Goal: Information Seeking & Learning: Learn about a topic

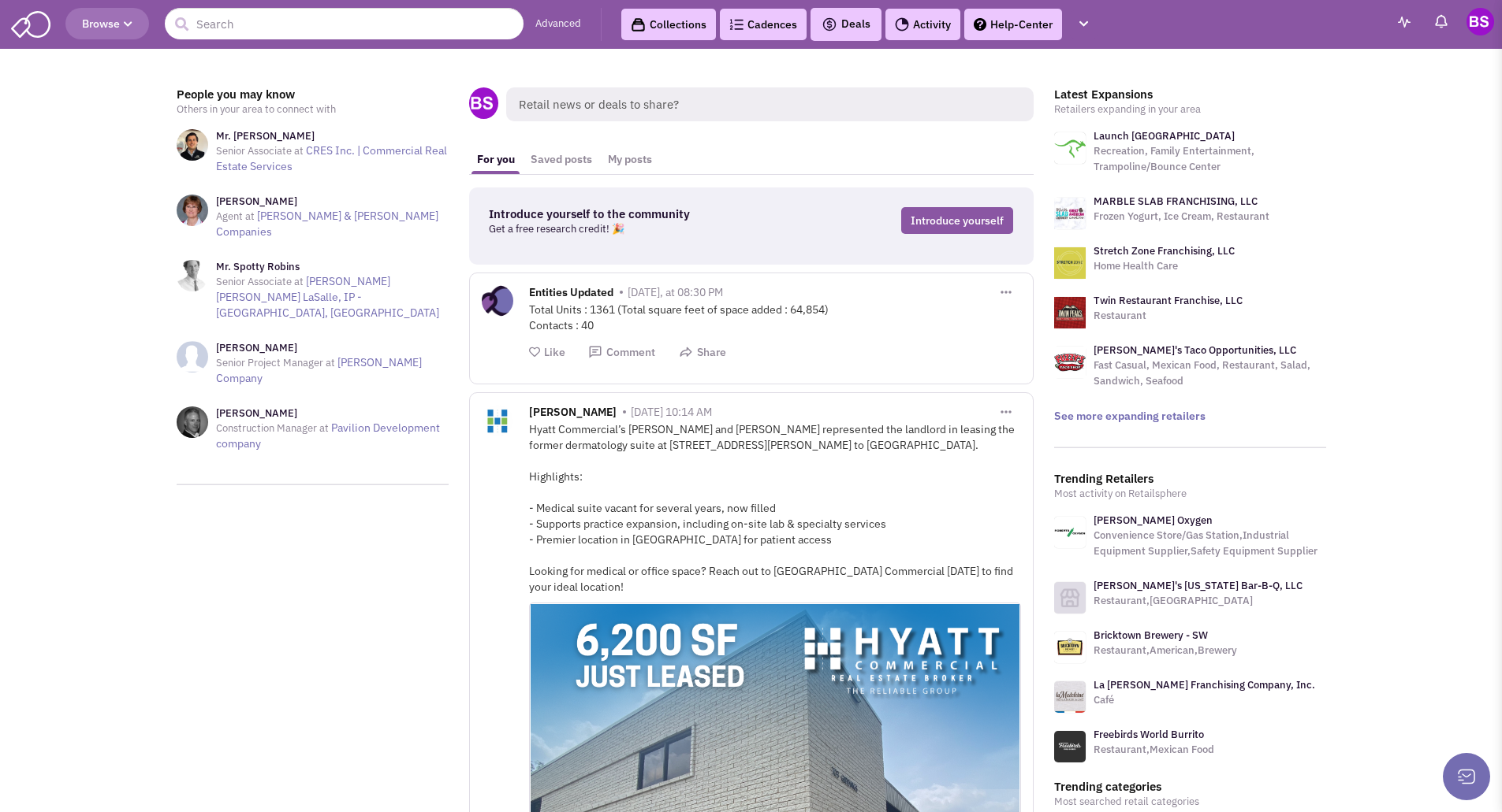
click at [98, 25] on span "Browse" at bounding box center [107, 23] width 50 height 14
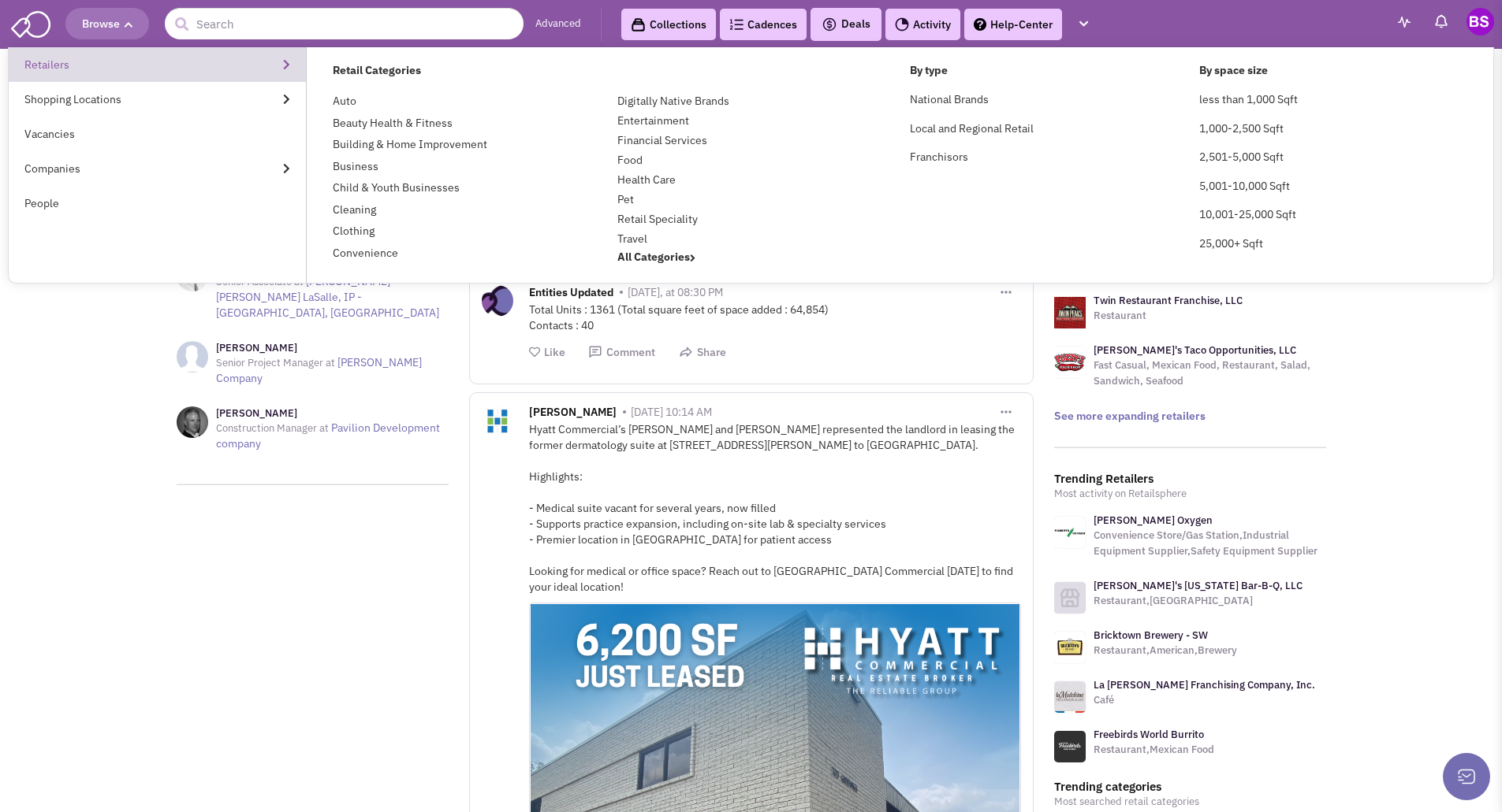
click at [53, 67] on link "Retailers" at bounding box center [157, 64] width 297 height 35
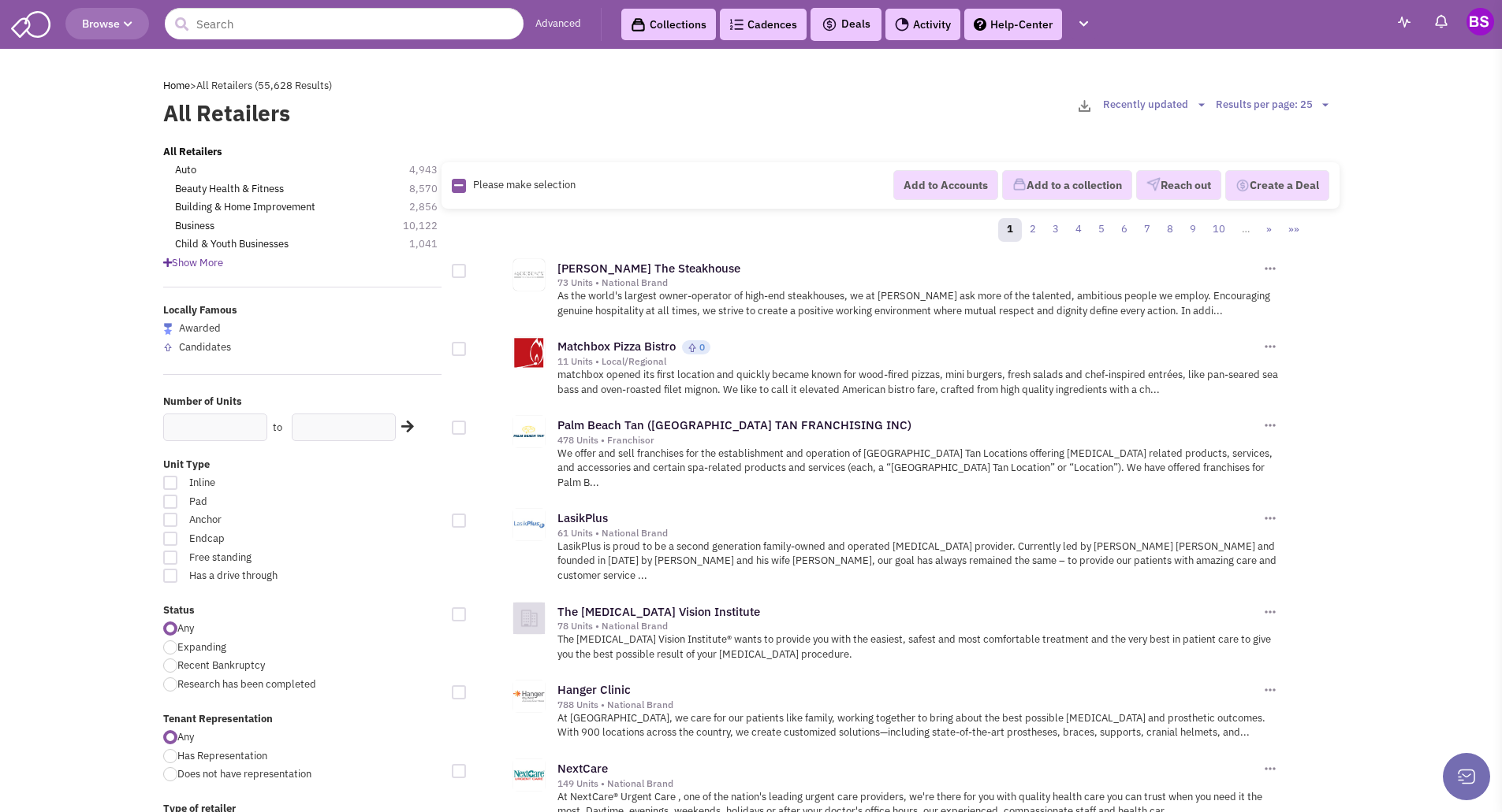
click at [457, 186] on icon at bounding box center [458, 186] width 9 height 10
checkbox input "true"
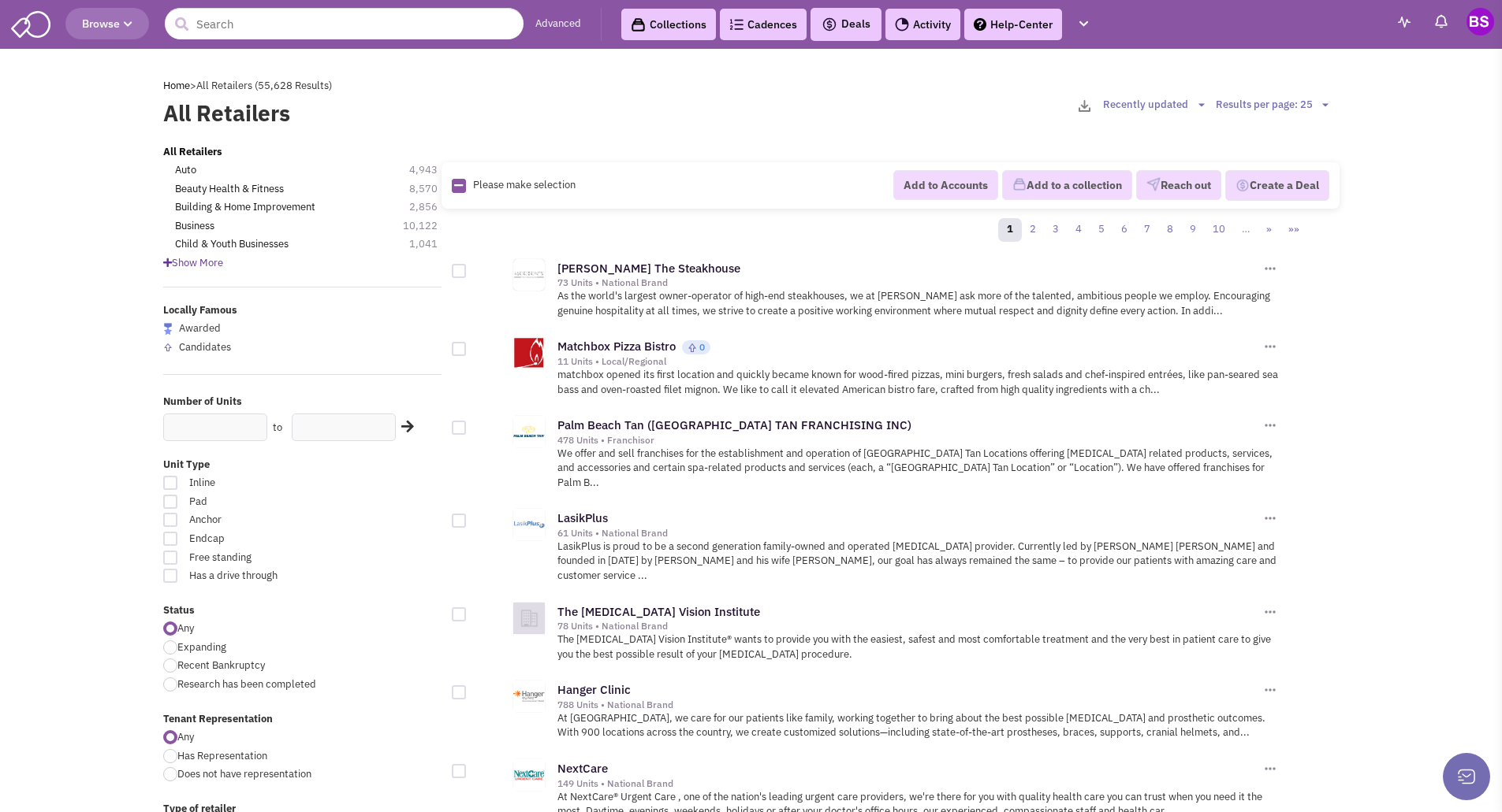
checkbox input "true"
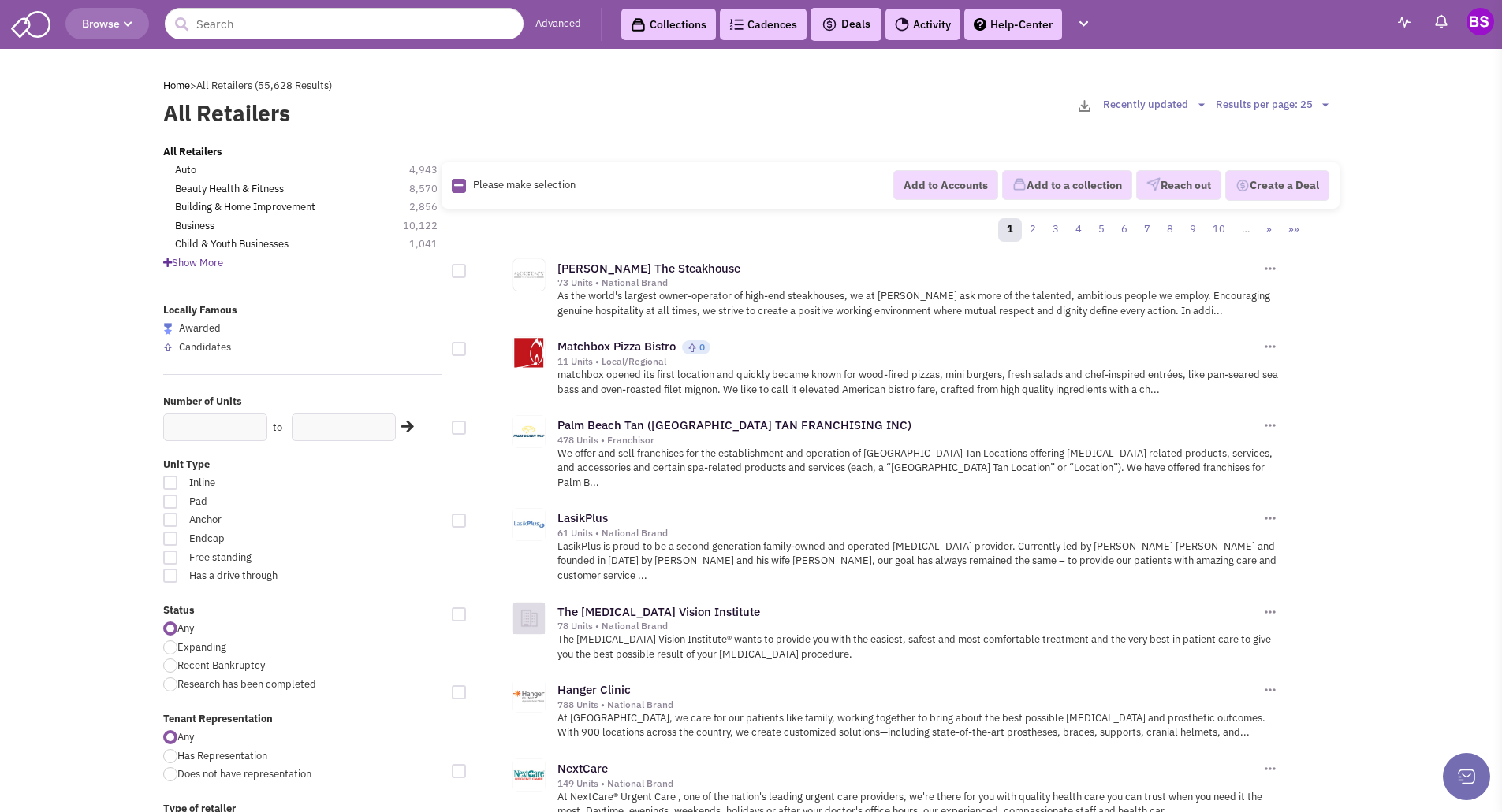
checkbox input "true"
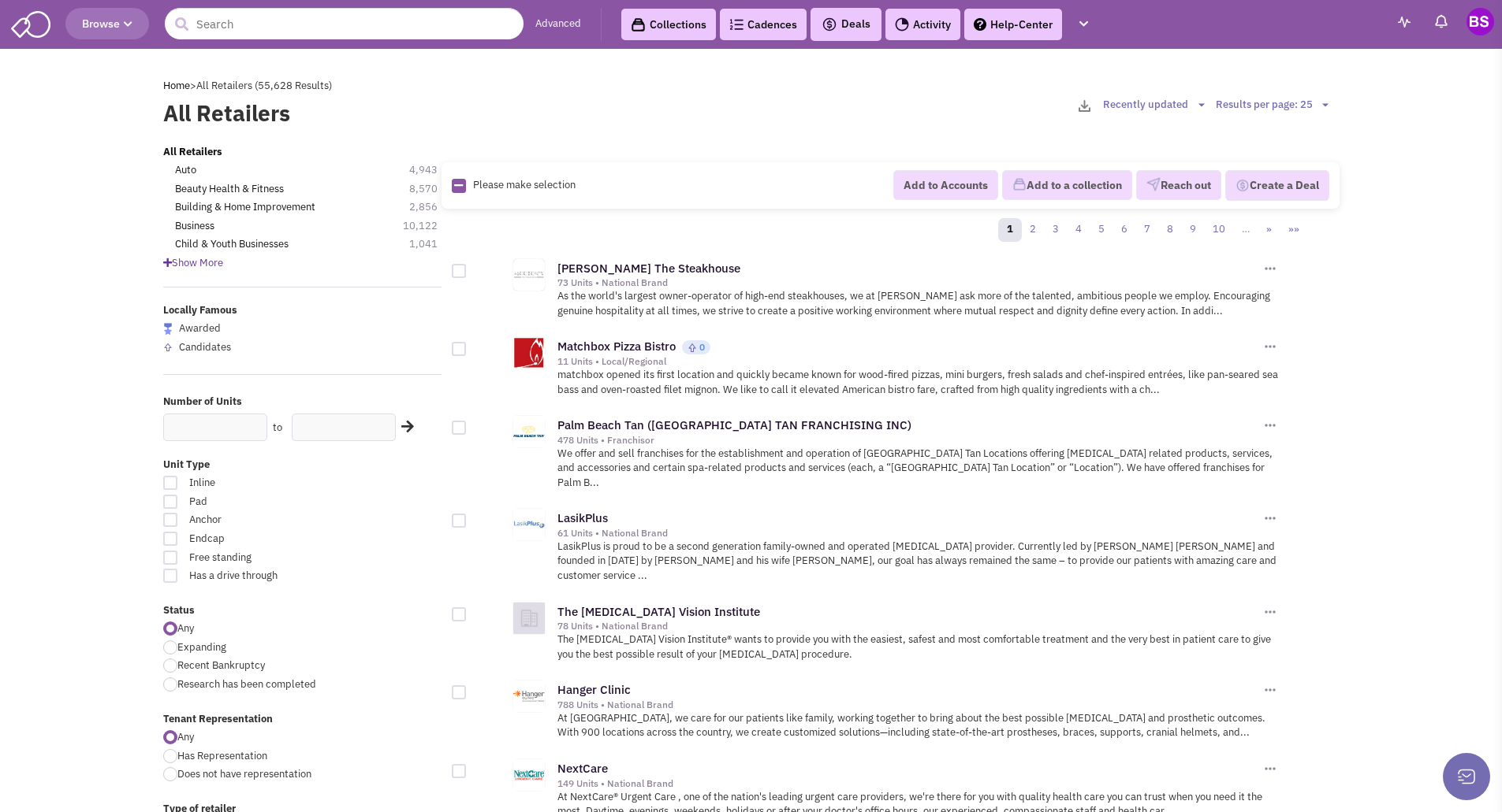
checkbox input "true"
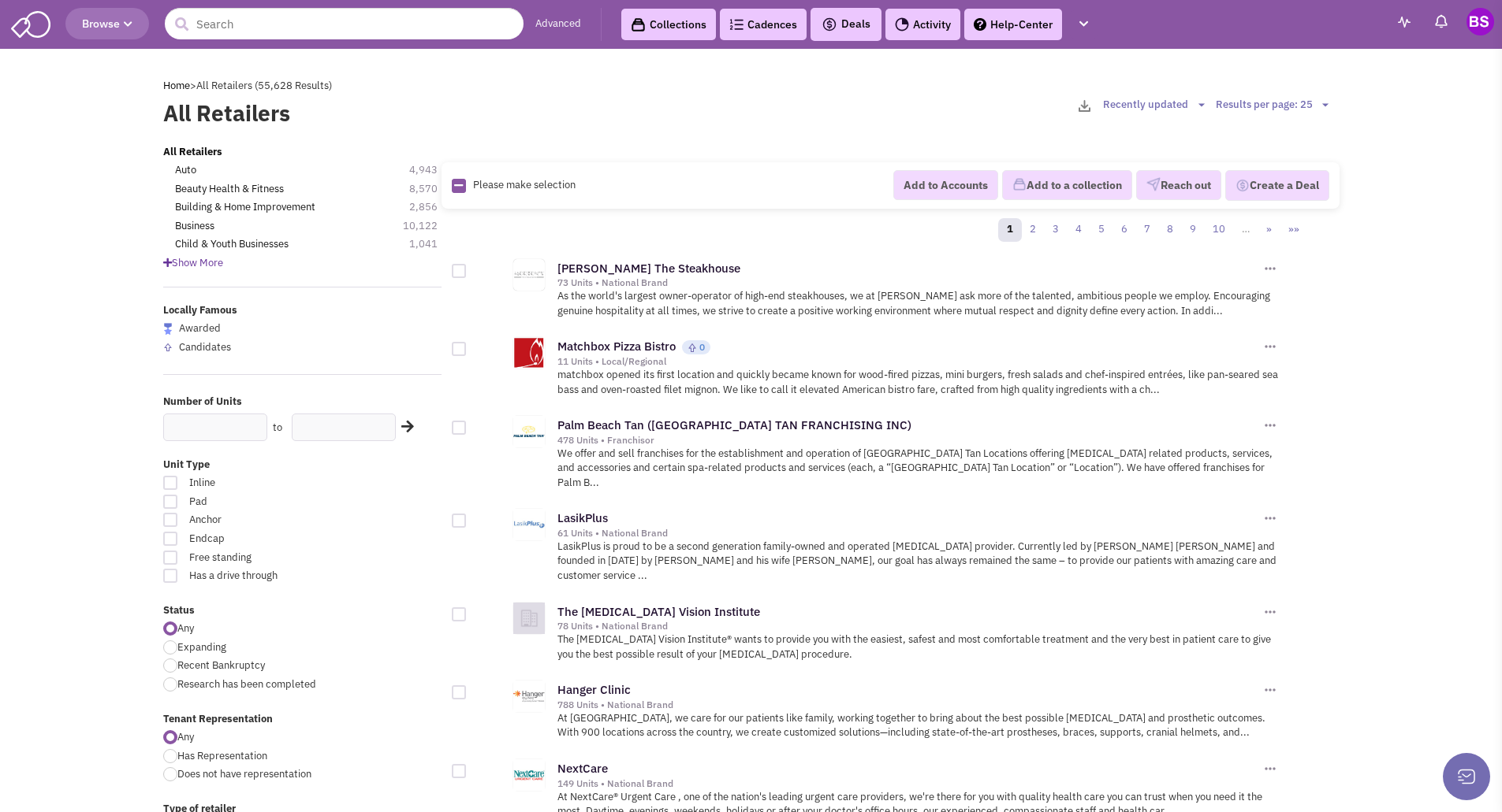
checkbox input "true"
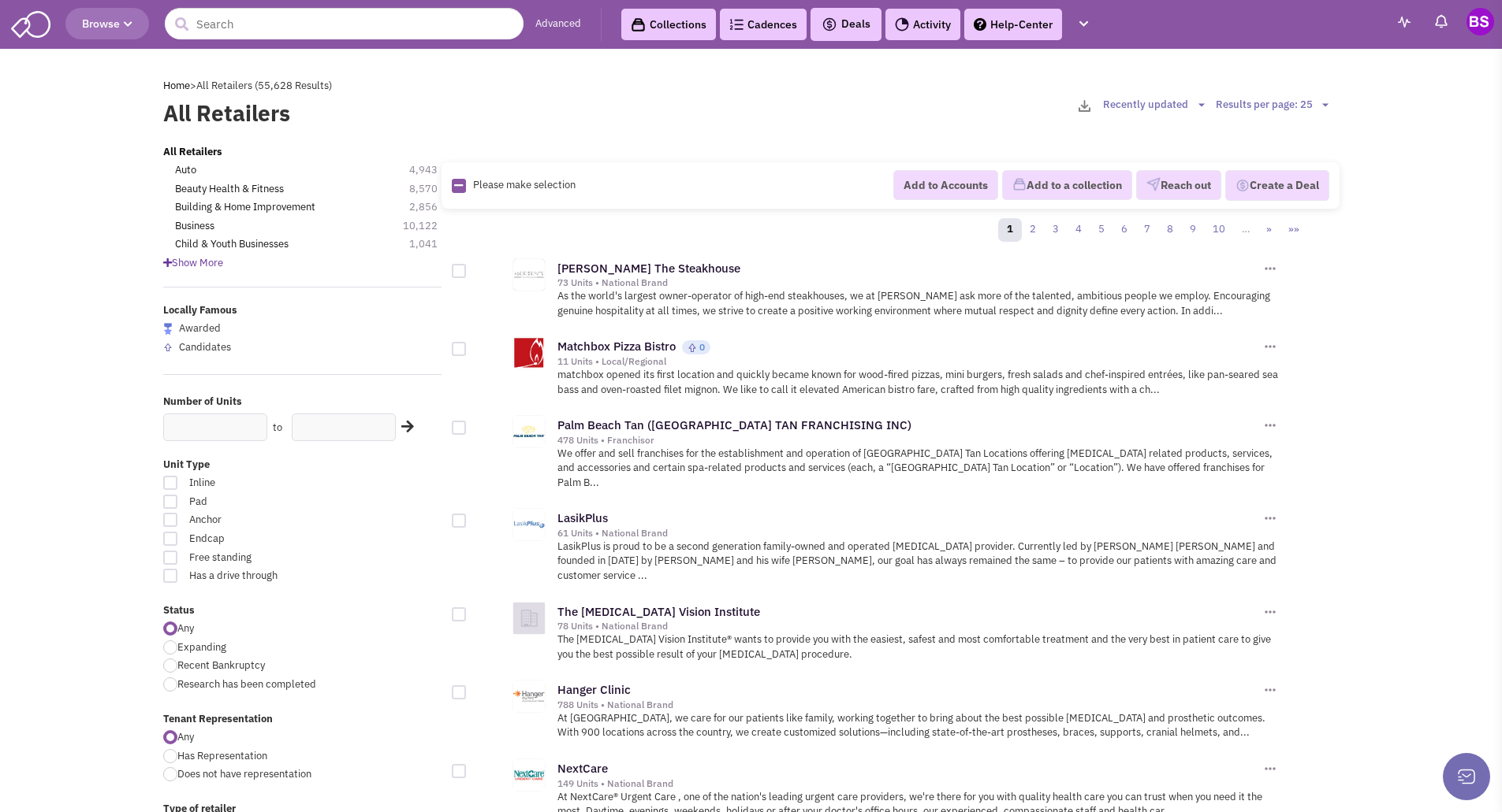
checkbox input "true"
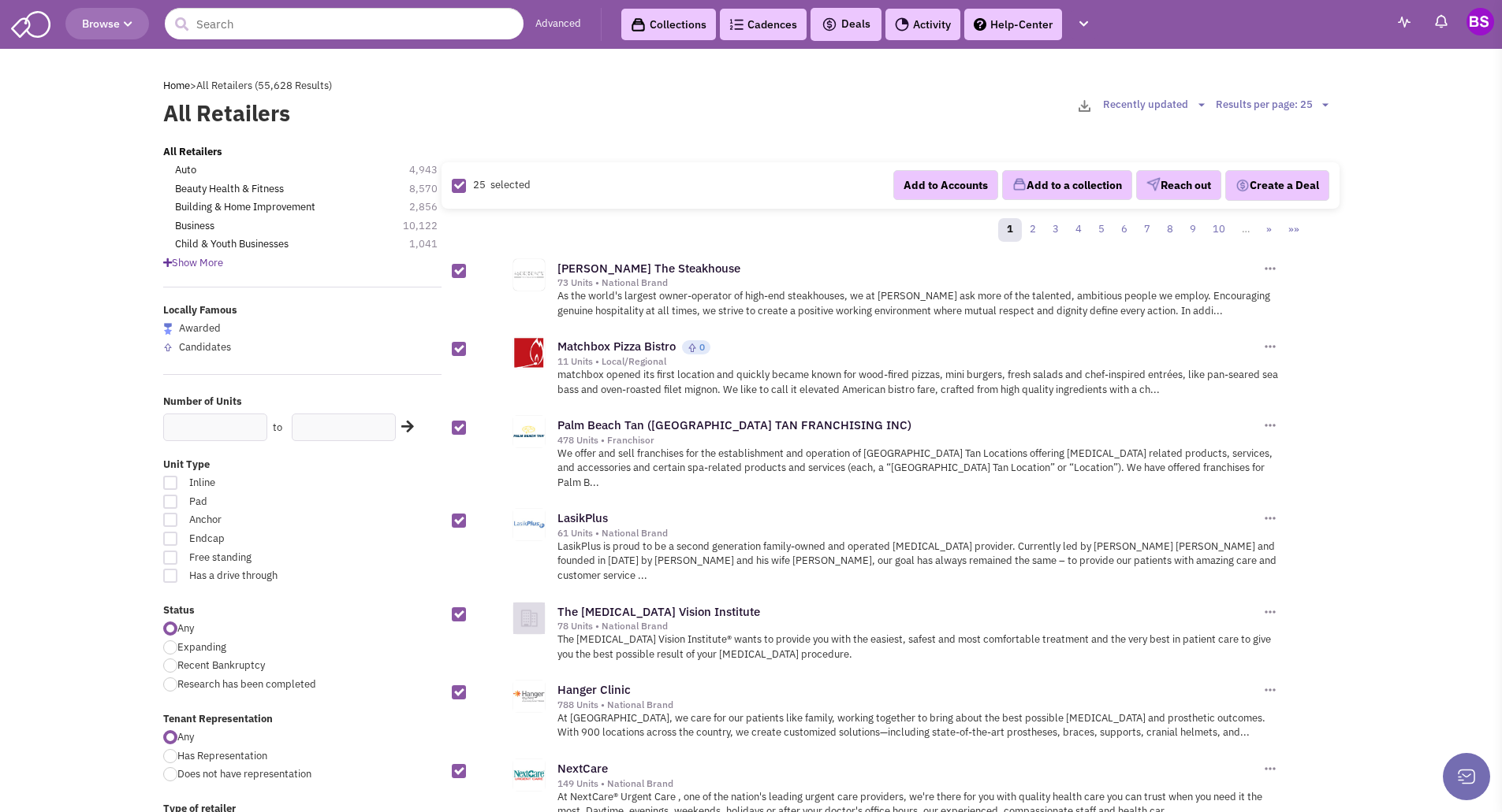
click at [457, 186] on icon at bounding box center [459, 186] width 10 height 10
checkbox input "false"
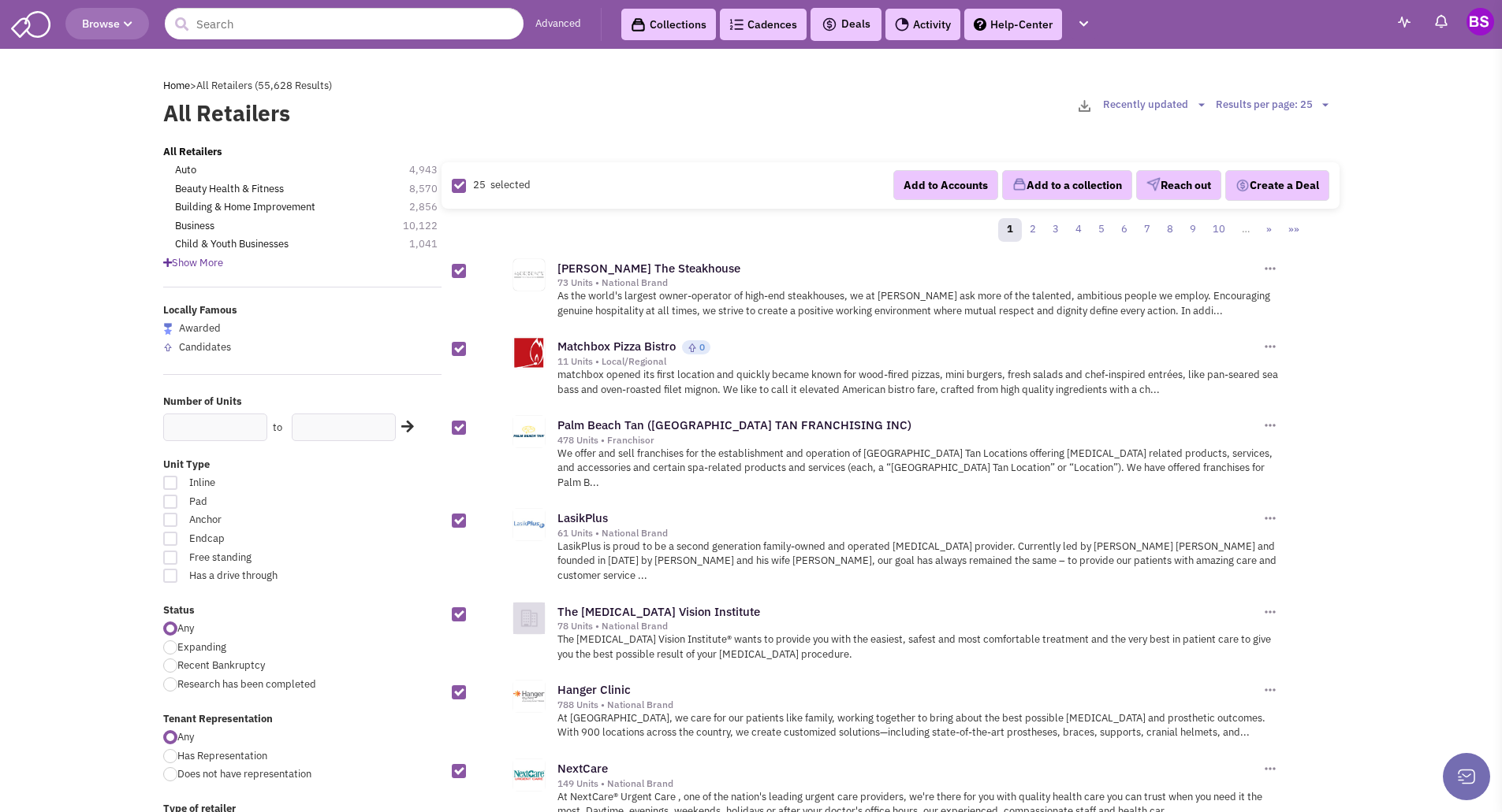
checkbox input "false"
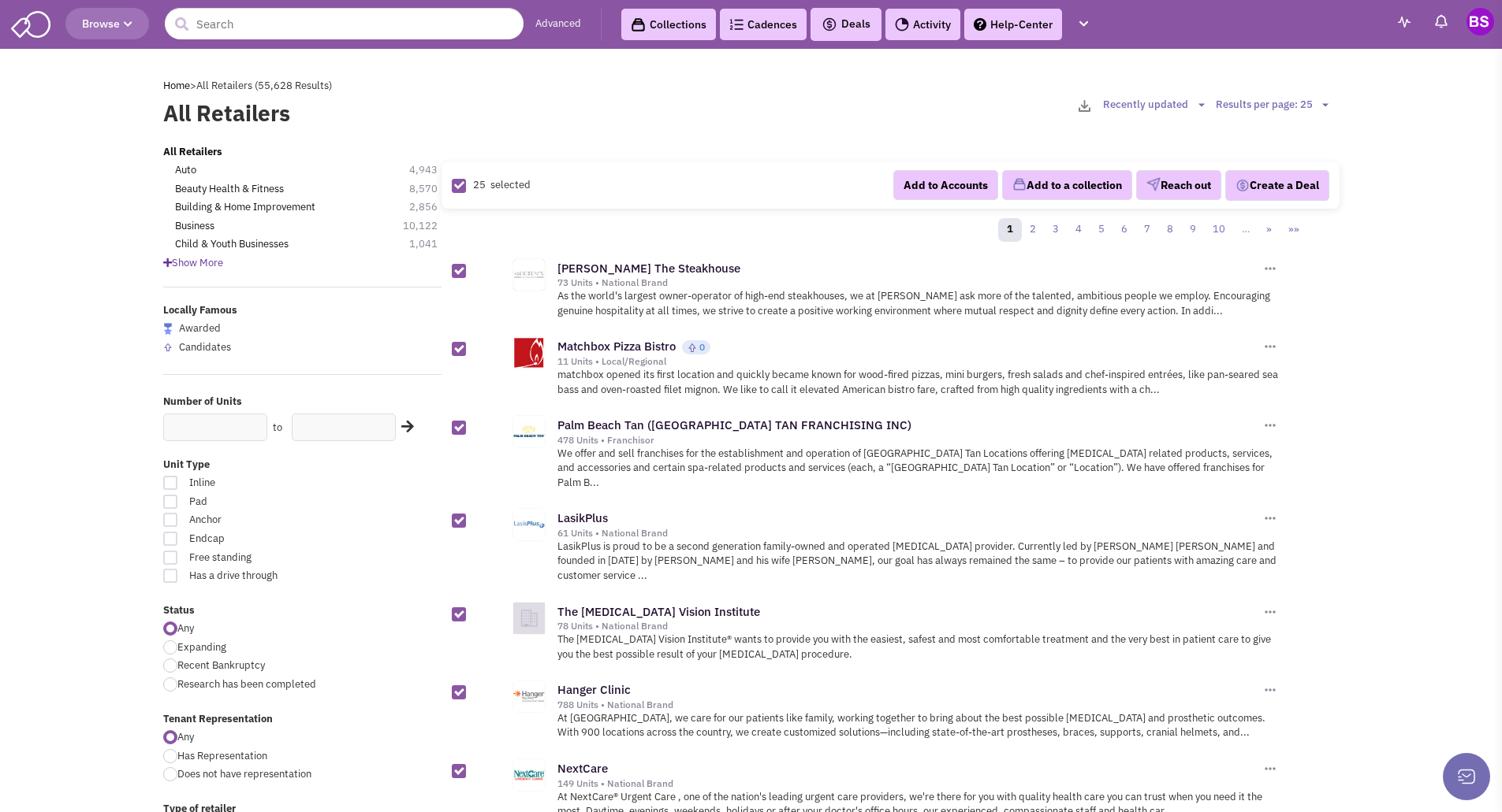
checkbox input "false"
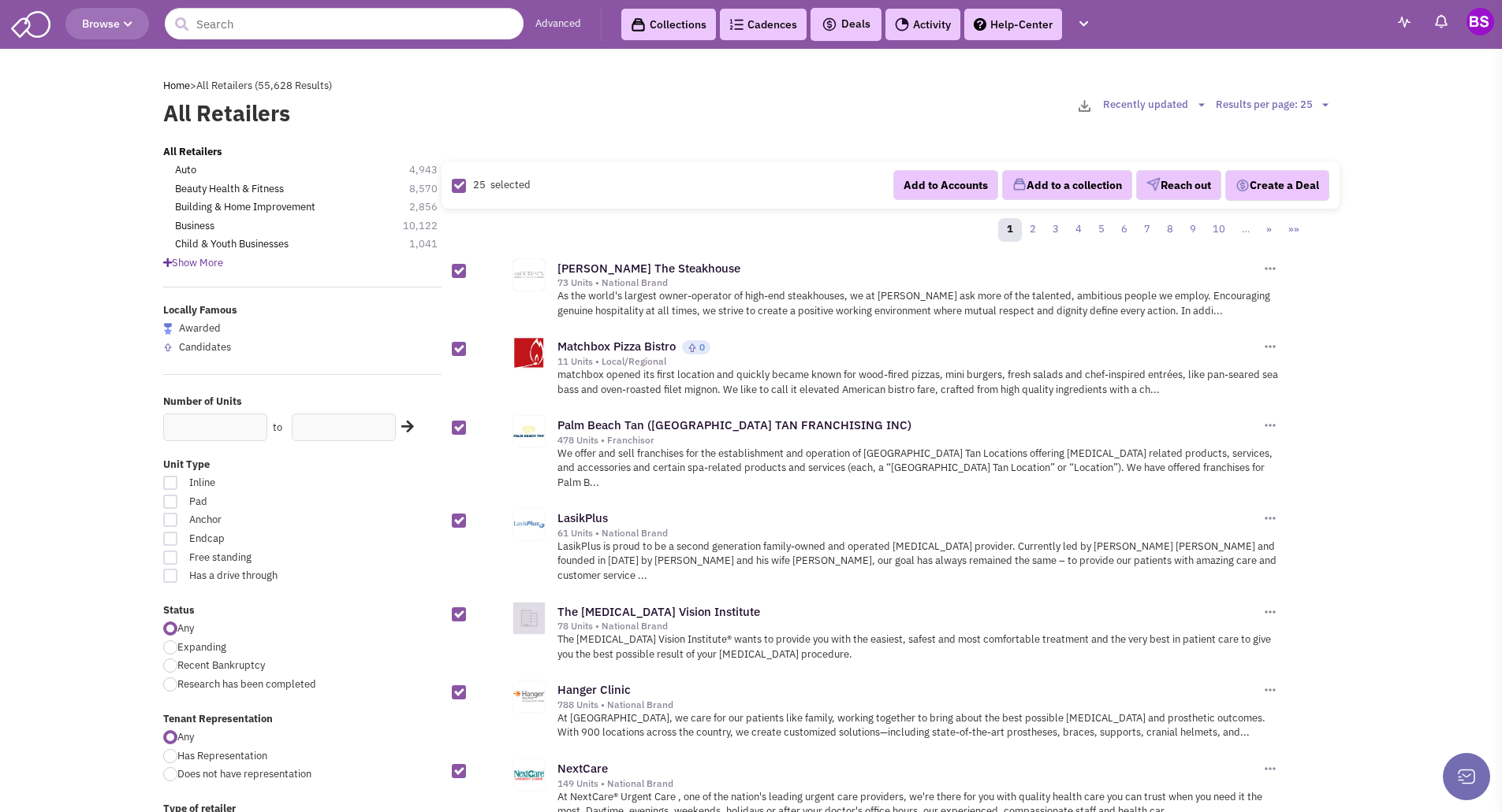
checkbox input "false"
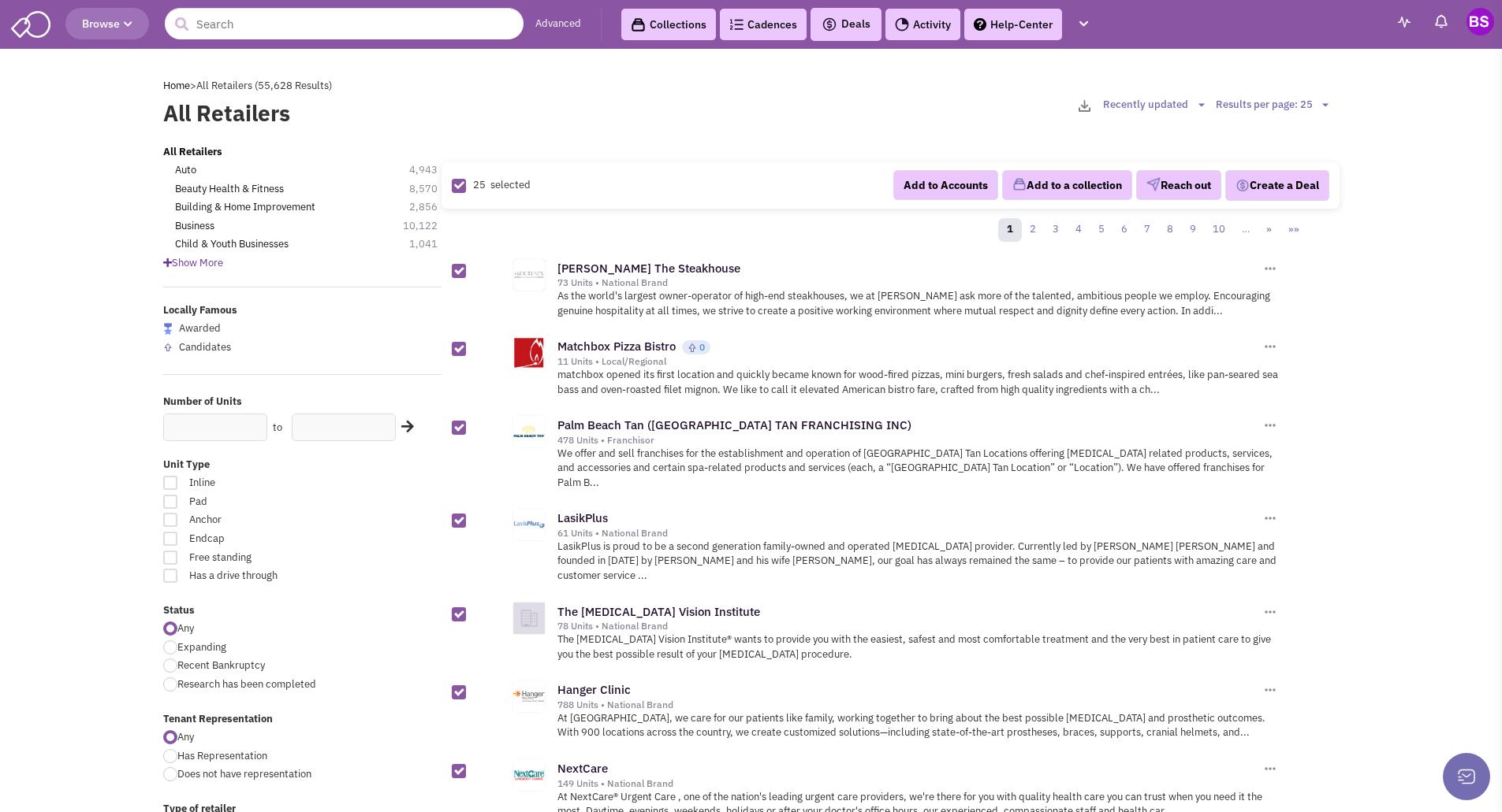
checkbox input "false"
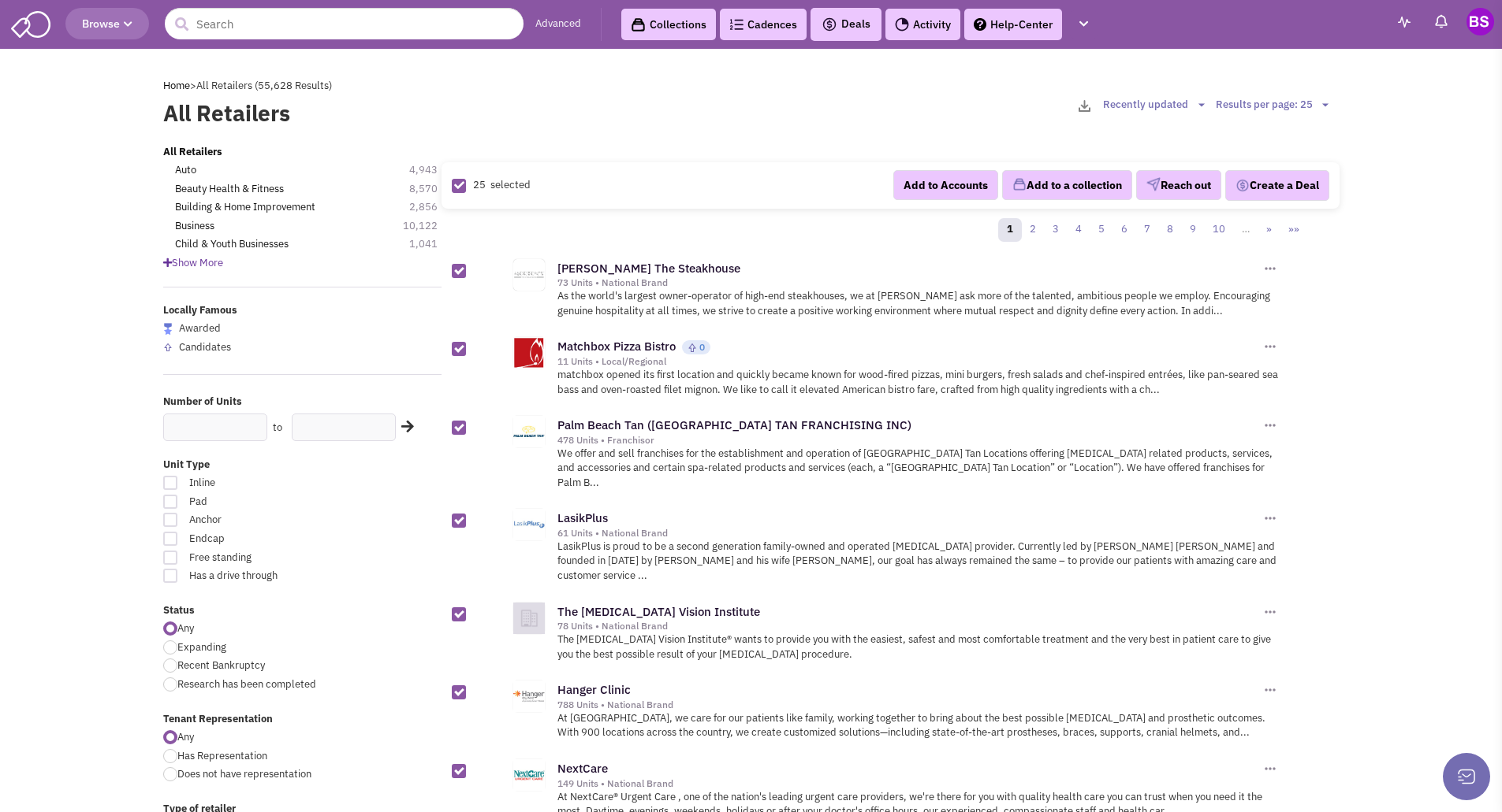
checkbox input "false"
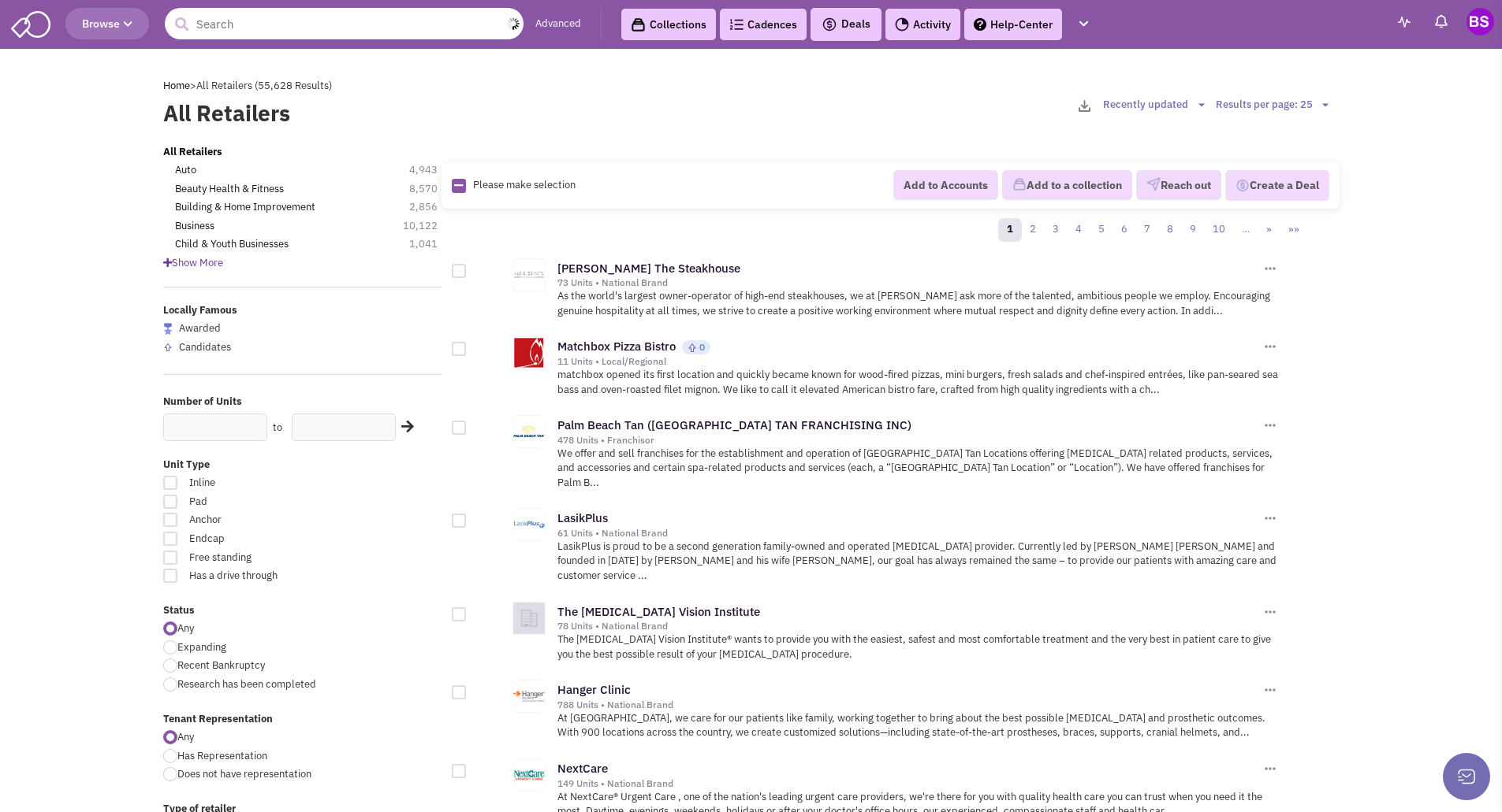
click at [195, 26] on input "text" at bounding box center [344, 23] width 358 height 32
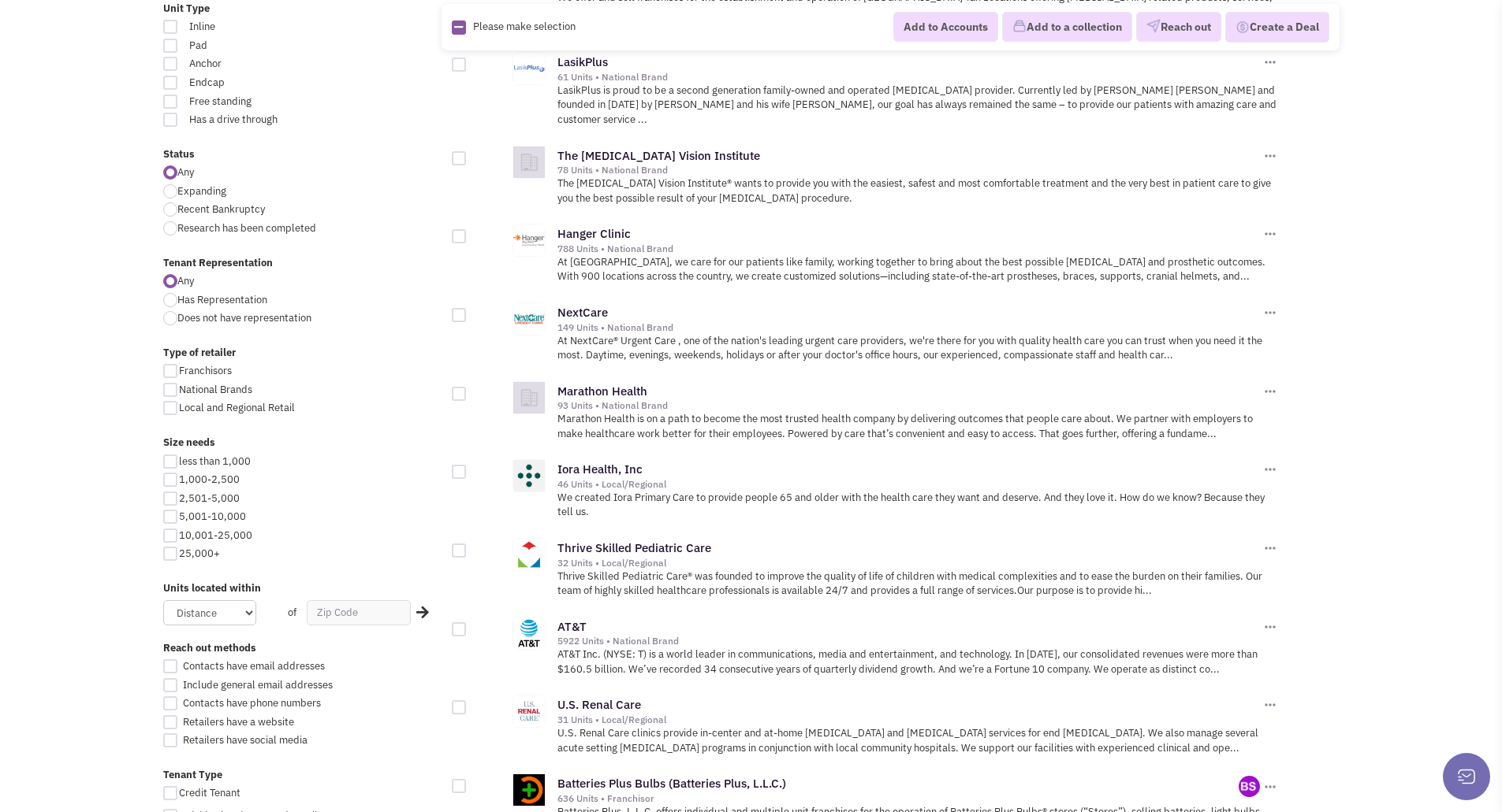
scroll to position [473, 0]
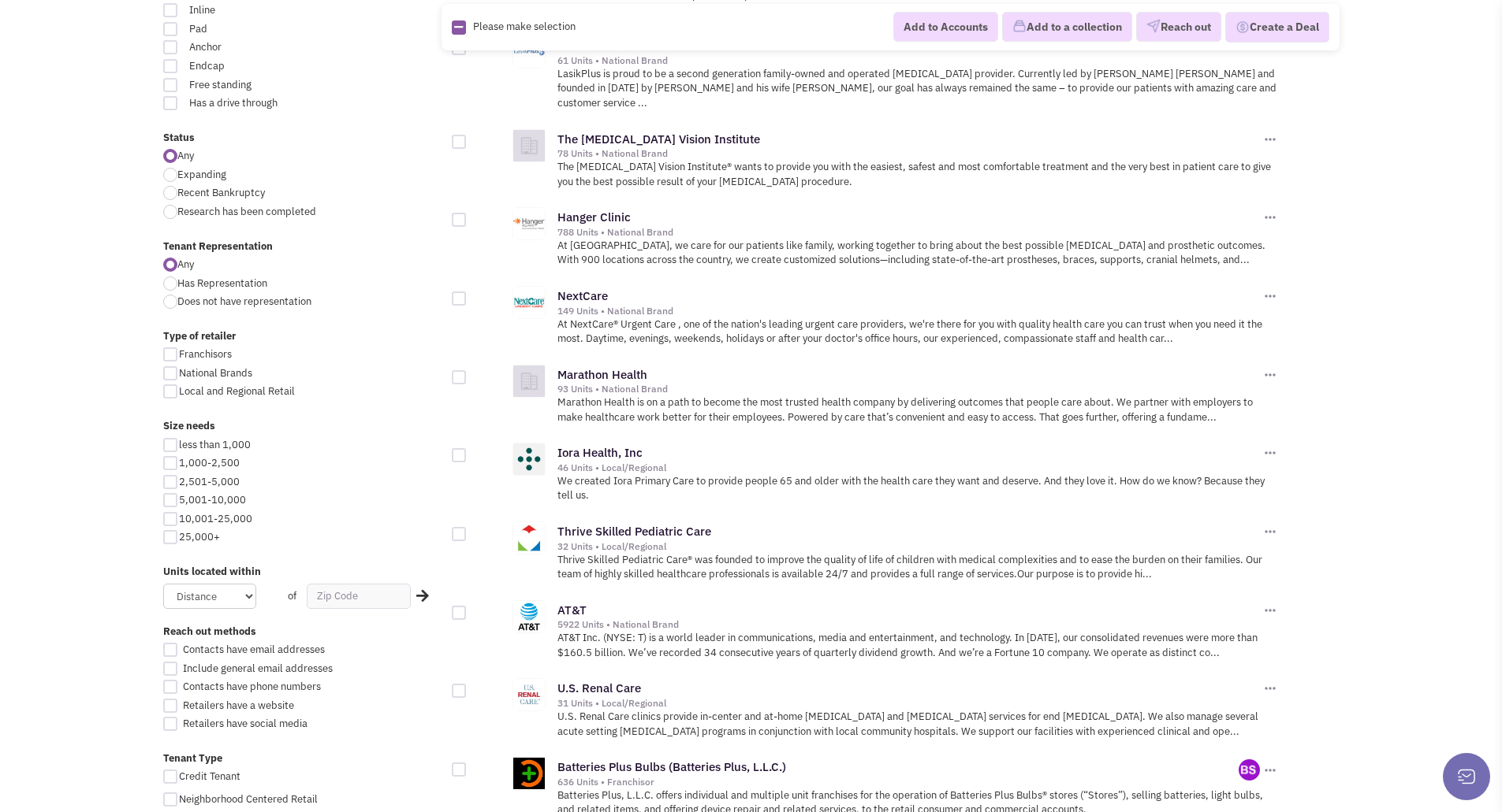
click at [172, 519] on div at bounding box center [170, 519] width 15 height 14
click at [179, 519] on input "10,001-25,000" at bounding box center [184, 520] width 10 height 10
checkbox input "true"
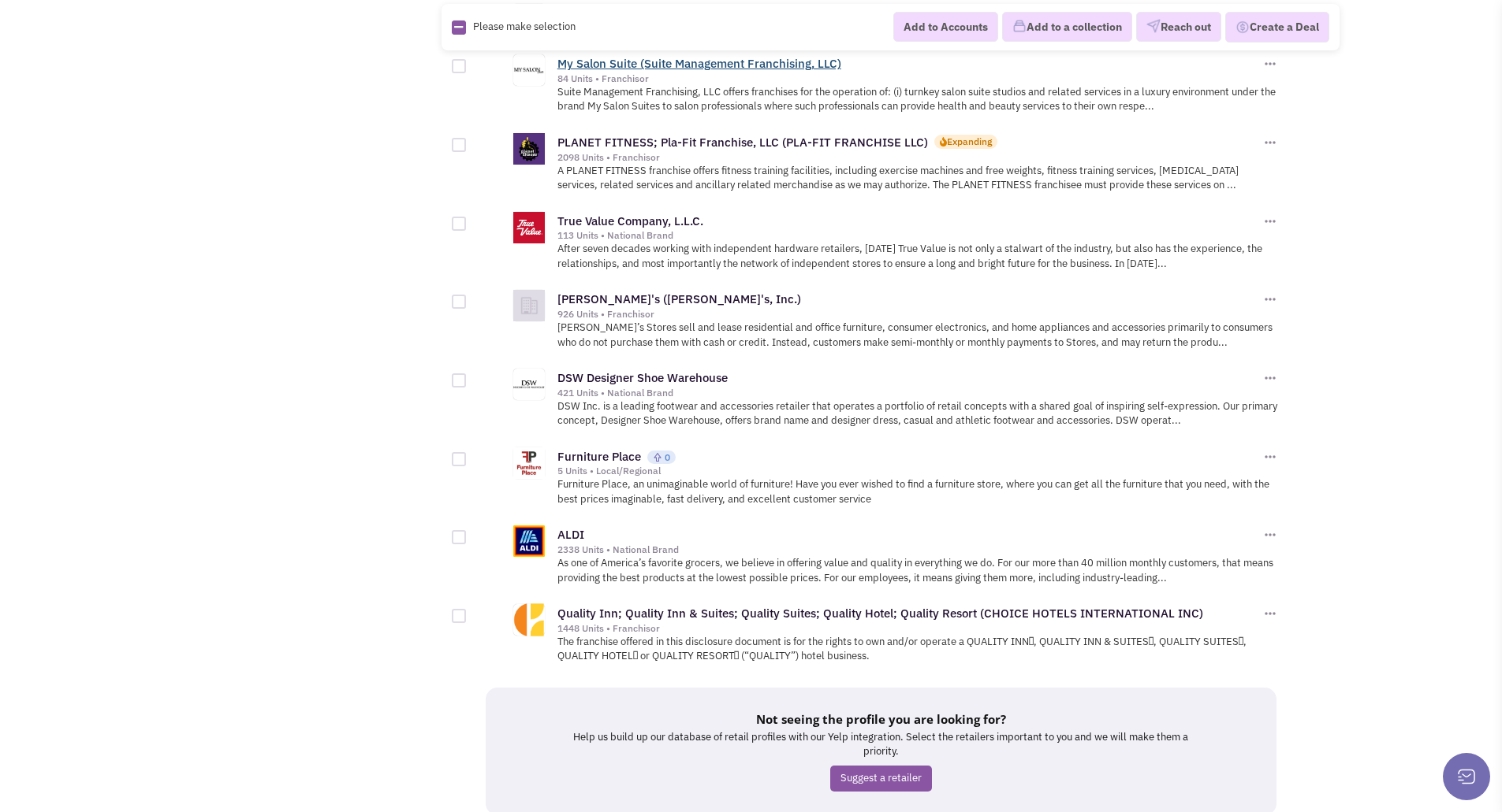
scroll to position [1567, 0]
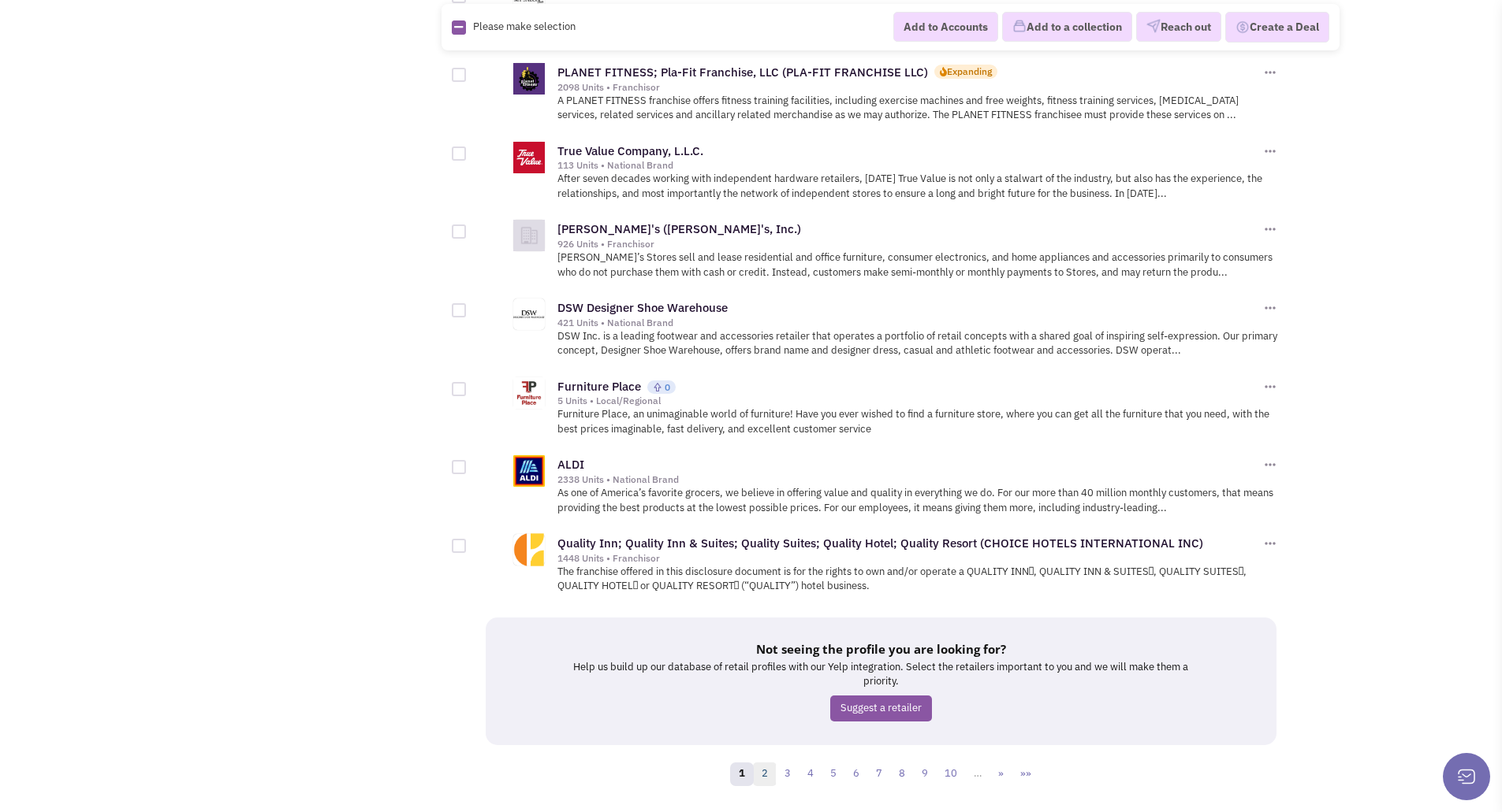
click at [768, 763] on link "2" at bounding box center [765, 774] width 24 height 24
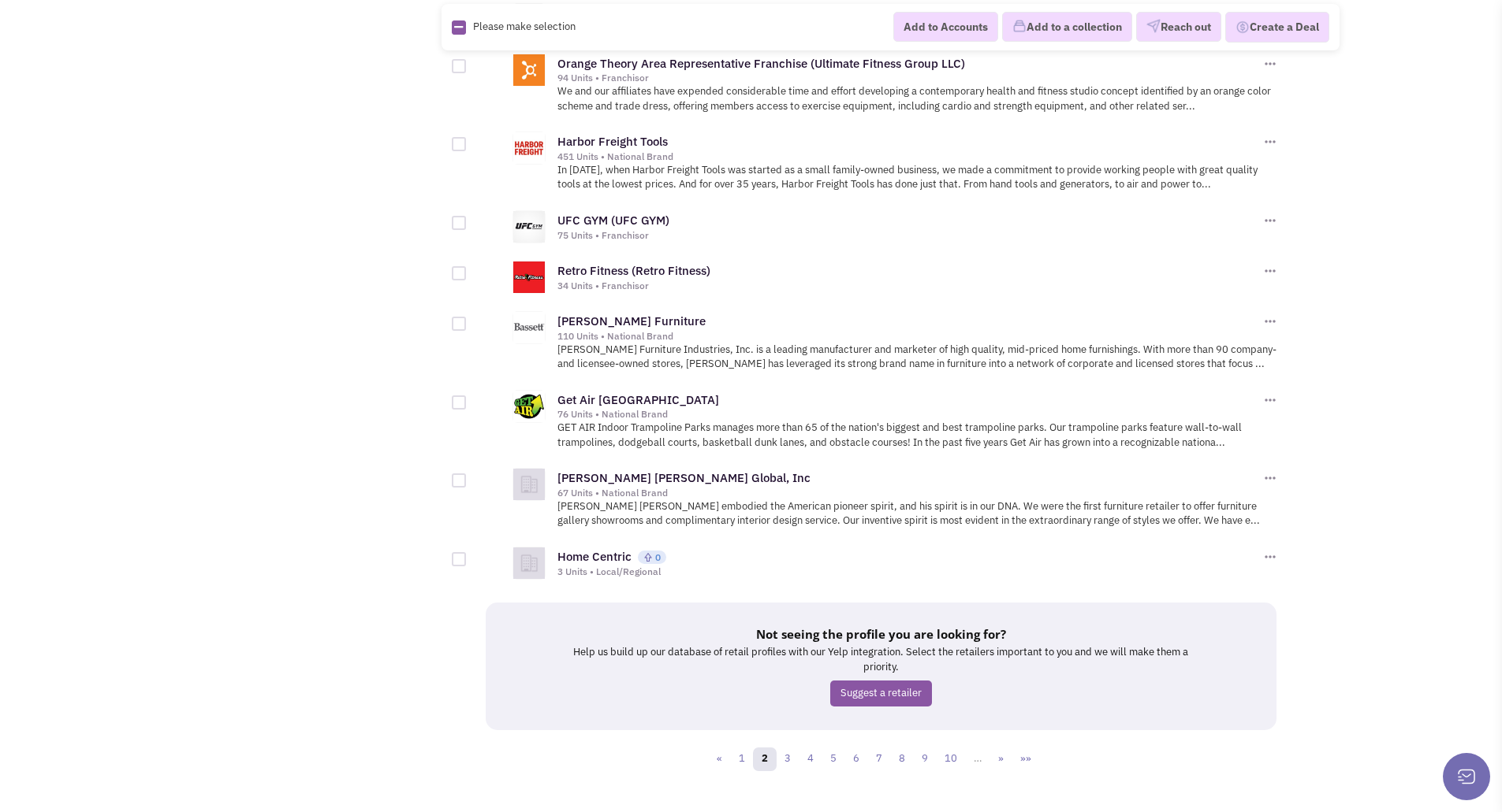
scroll to position [1540, 0]
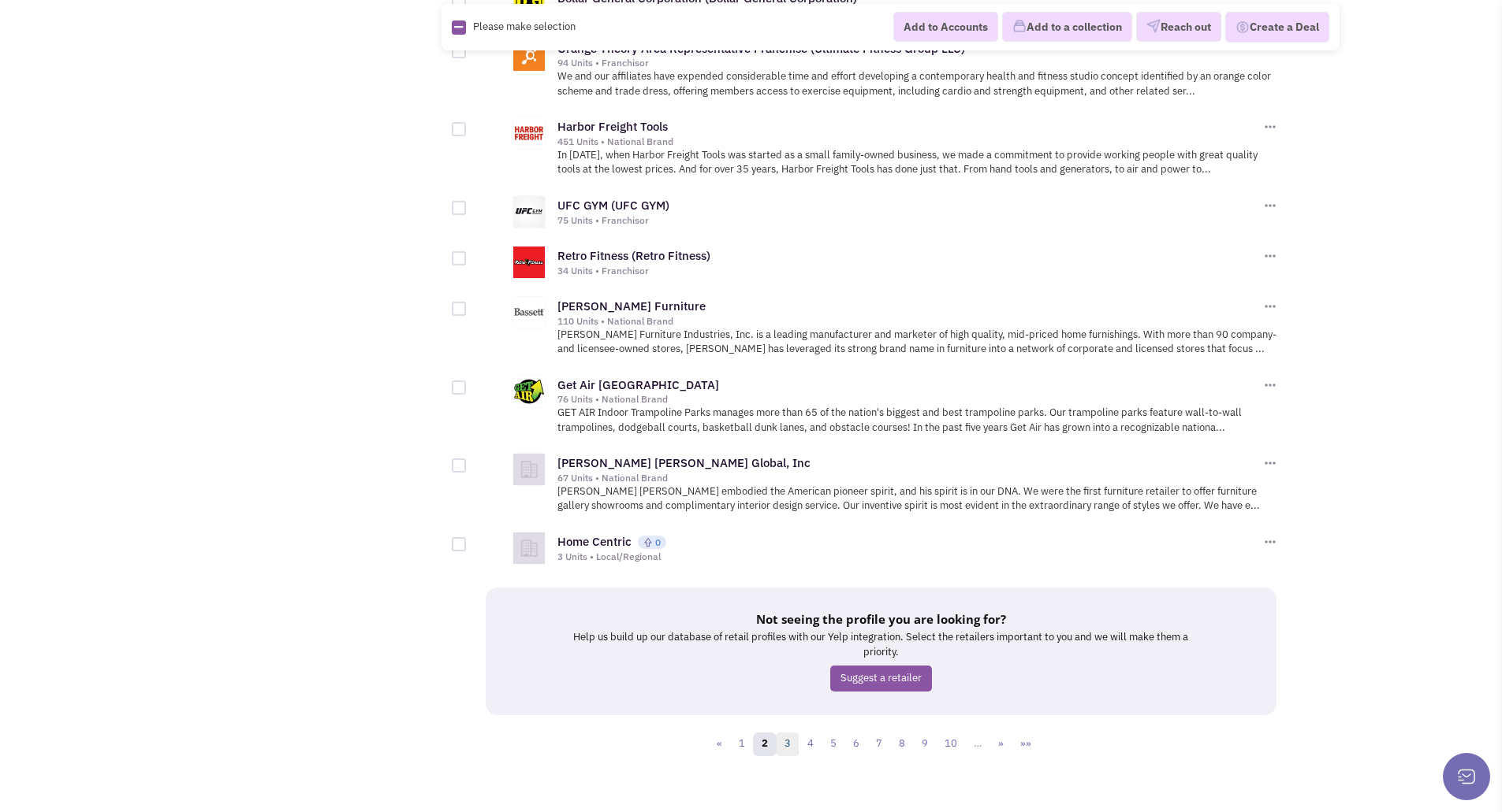
click at [792, 733] on link "3" at bounding box center [788, 745] width 24 height 24
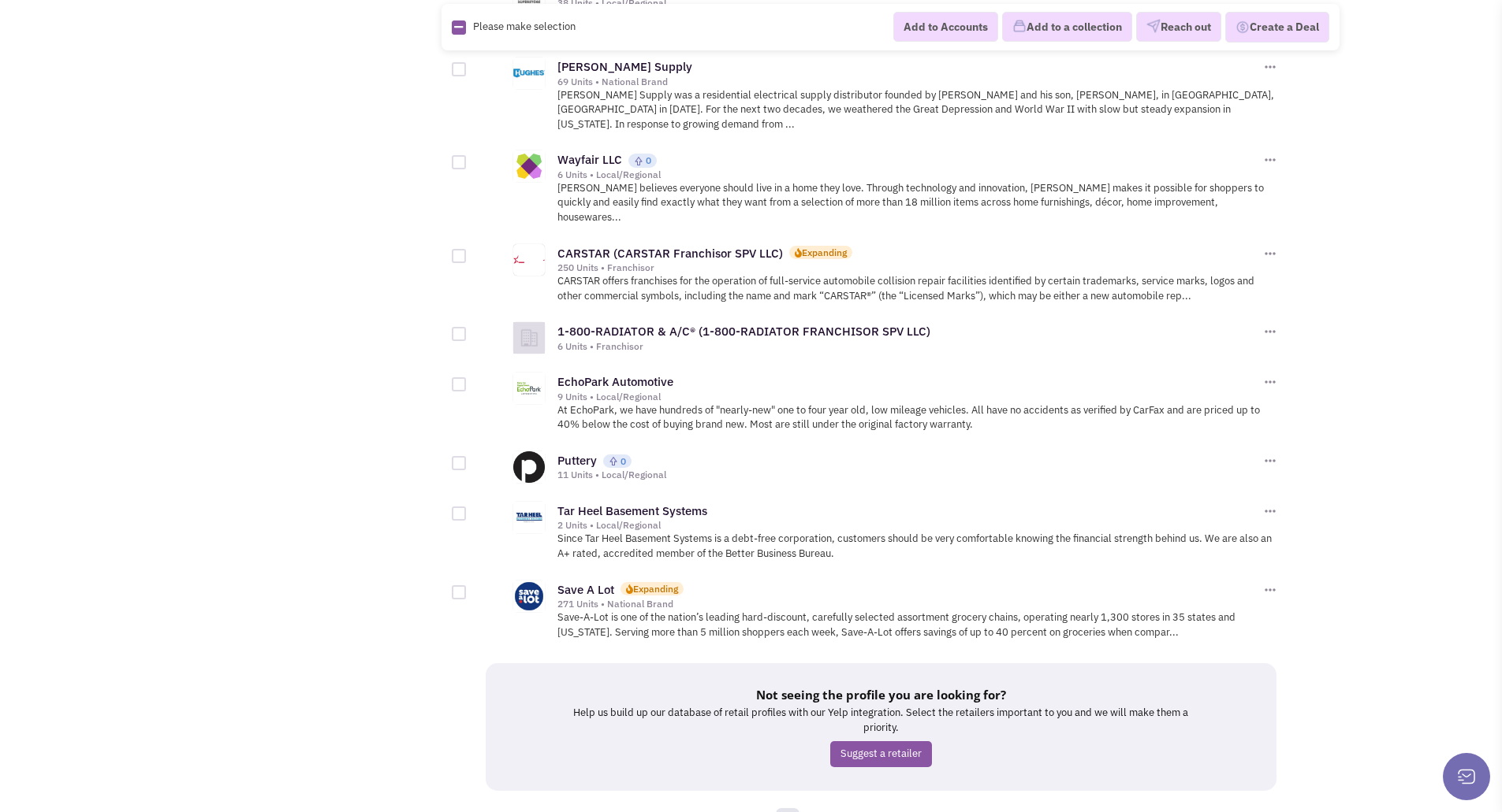
scroll to position [1525, 0]
click at [809, 806] on link "4" at bounding box center [811, 818] width 24 height 24
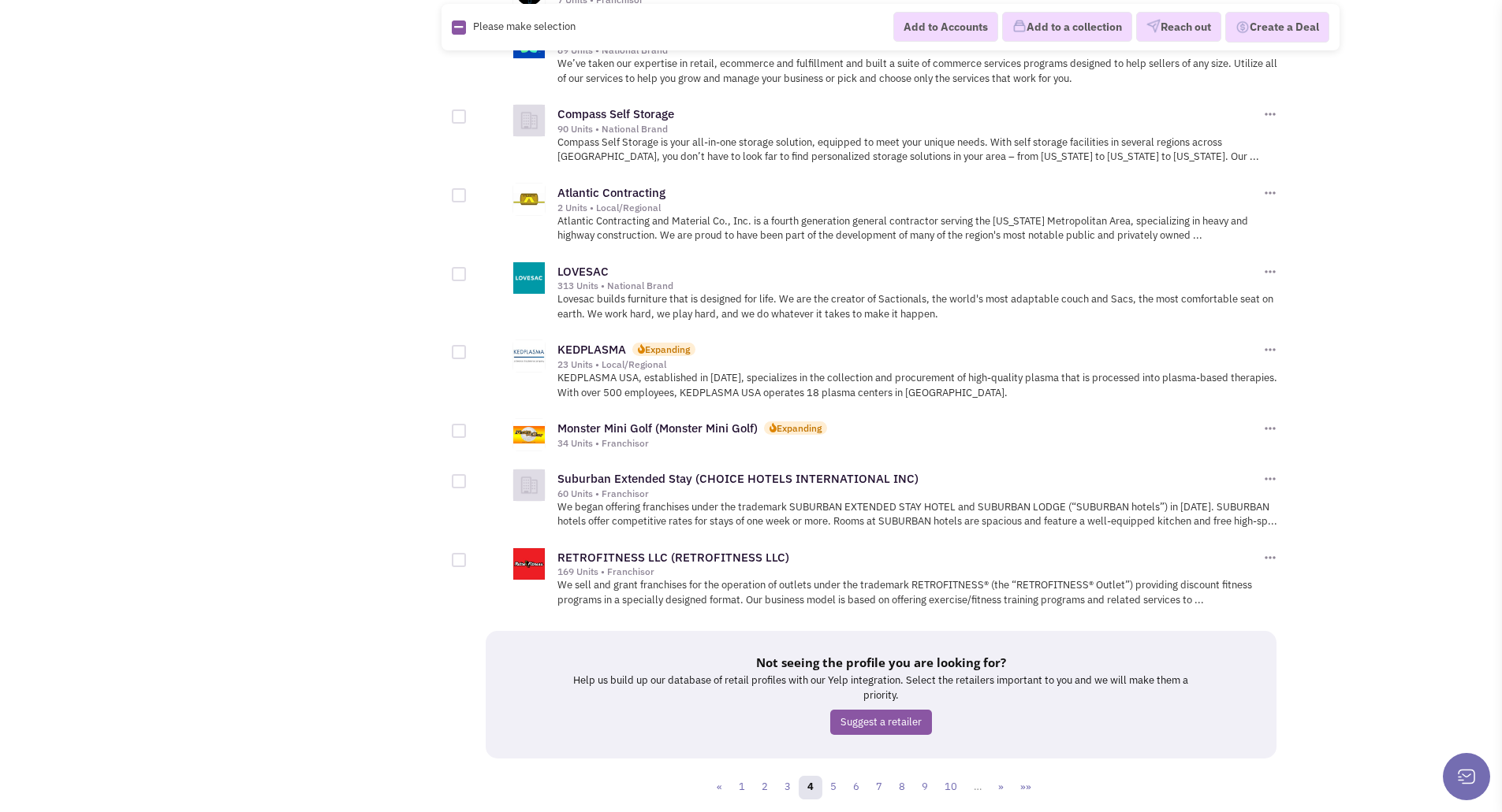
scroll to position [1526, 0]
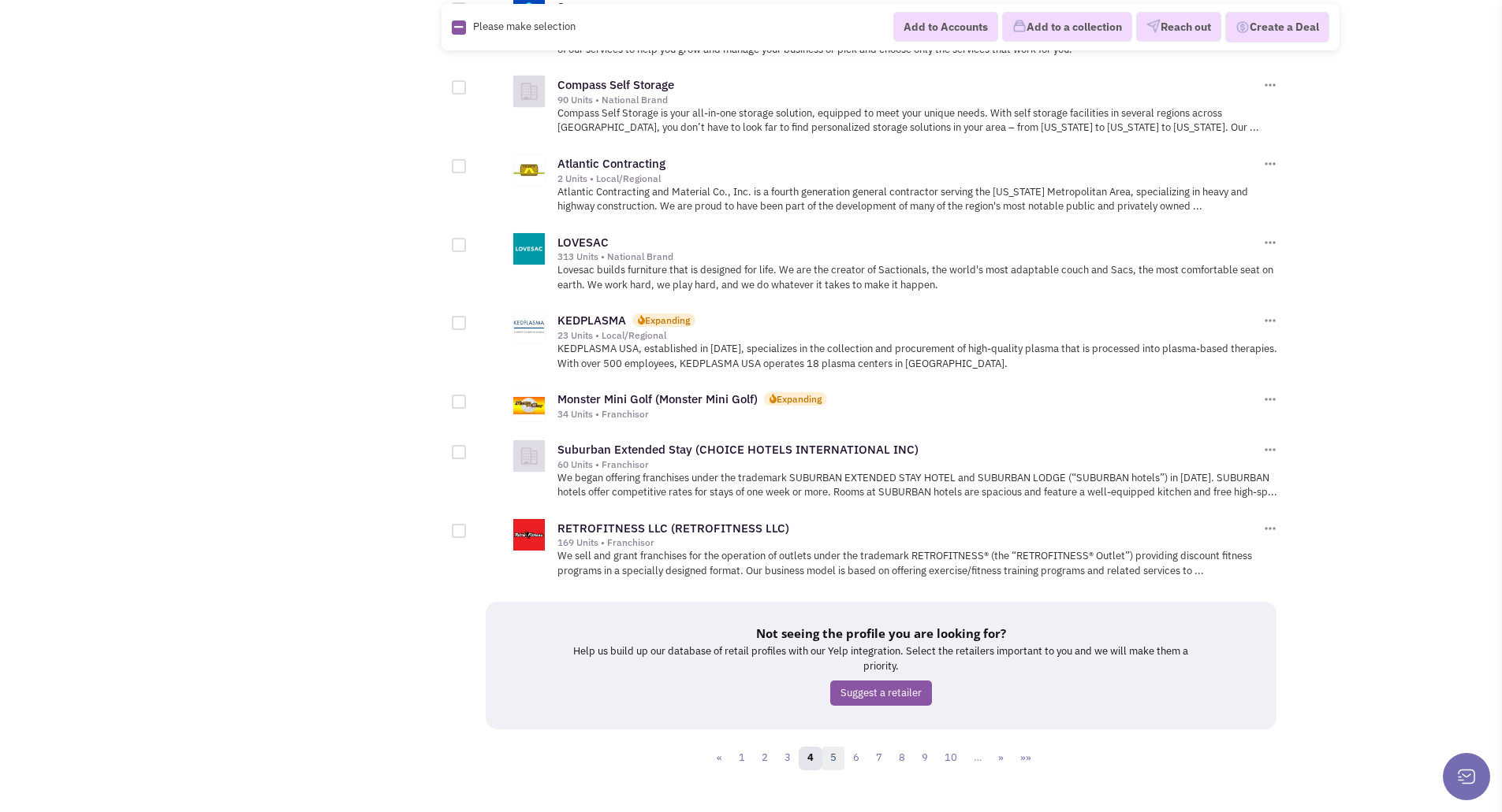
click at [835, 747] on link "5" at bounding box center [834, 759] width 24 height 24
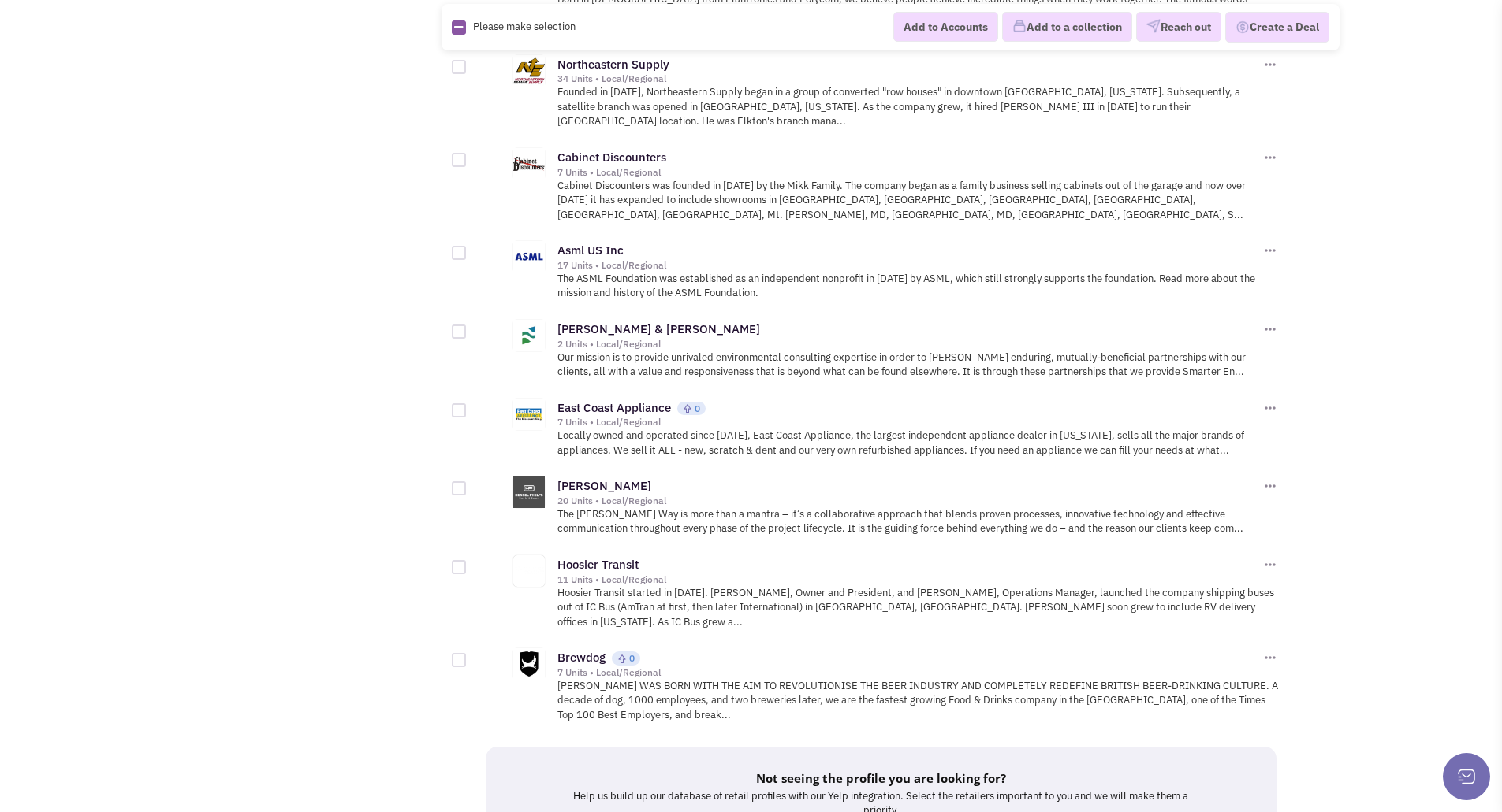
scroll to position [1682, 0]
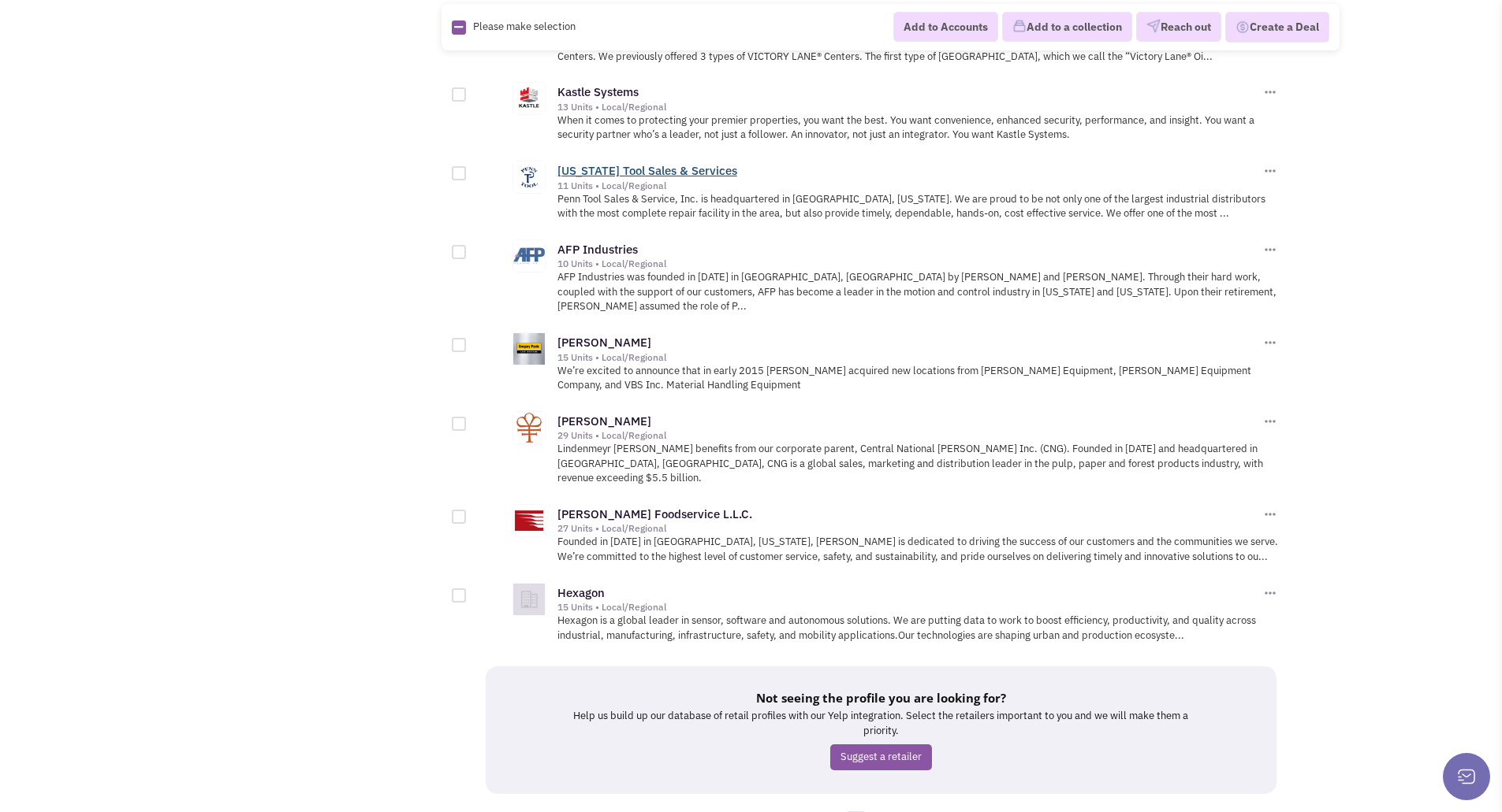
scroll to position [1680, 0]
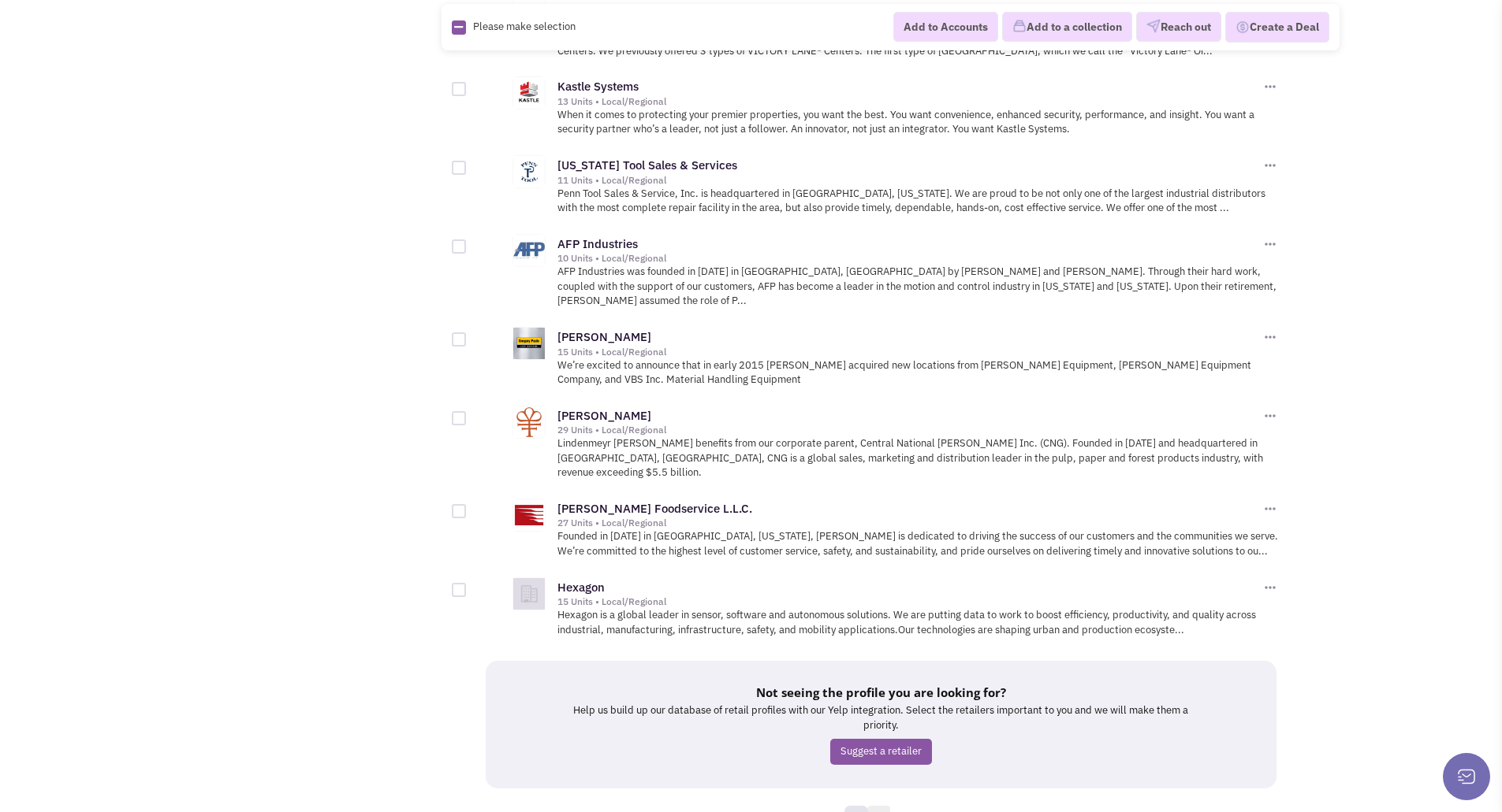
click at [884, 806] on link "7" at bounding box center [879, 818] width 24 height 24
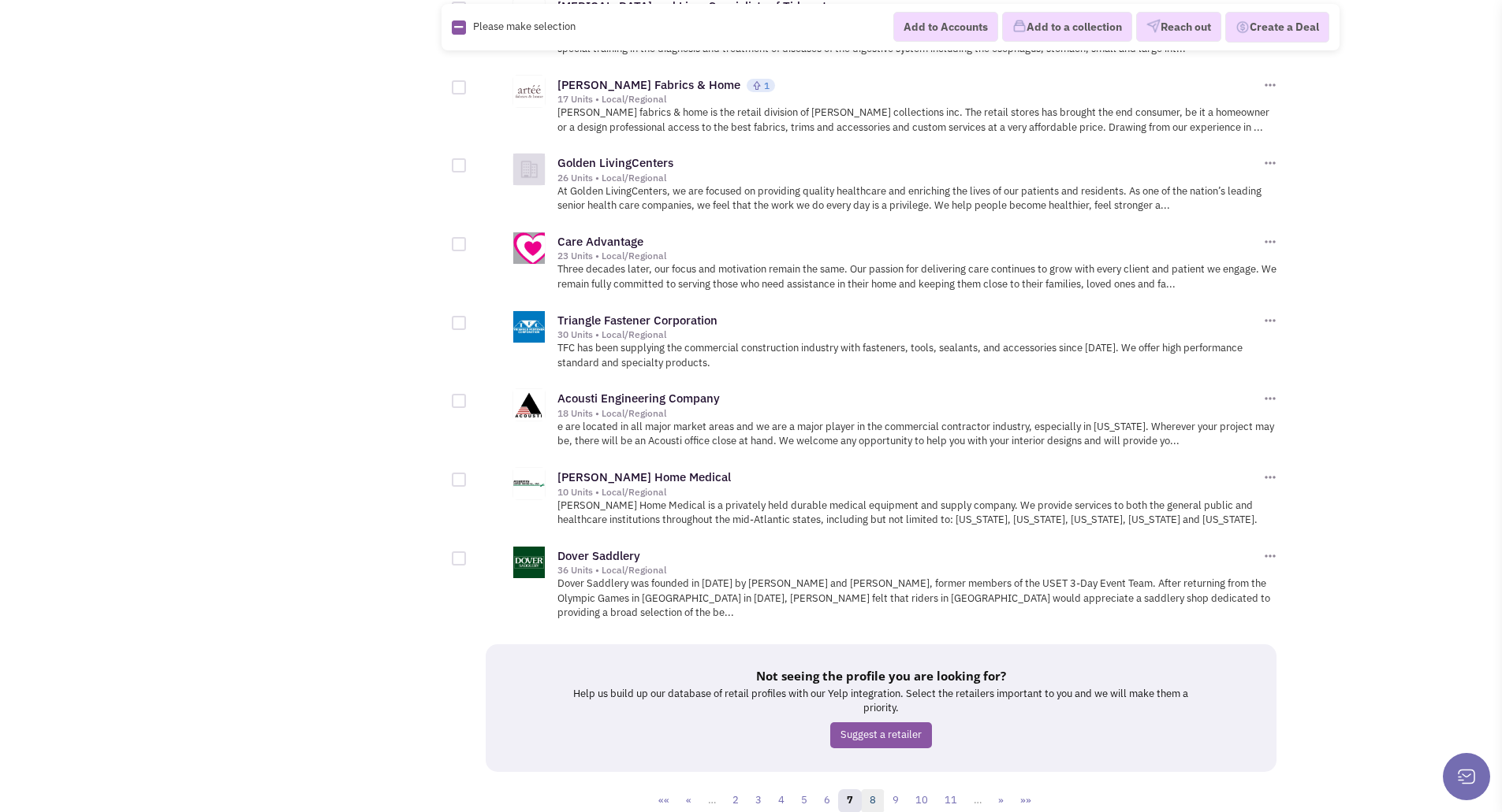
scroll to position [1651, 0]
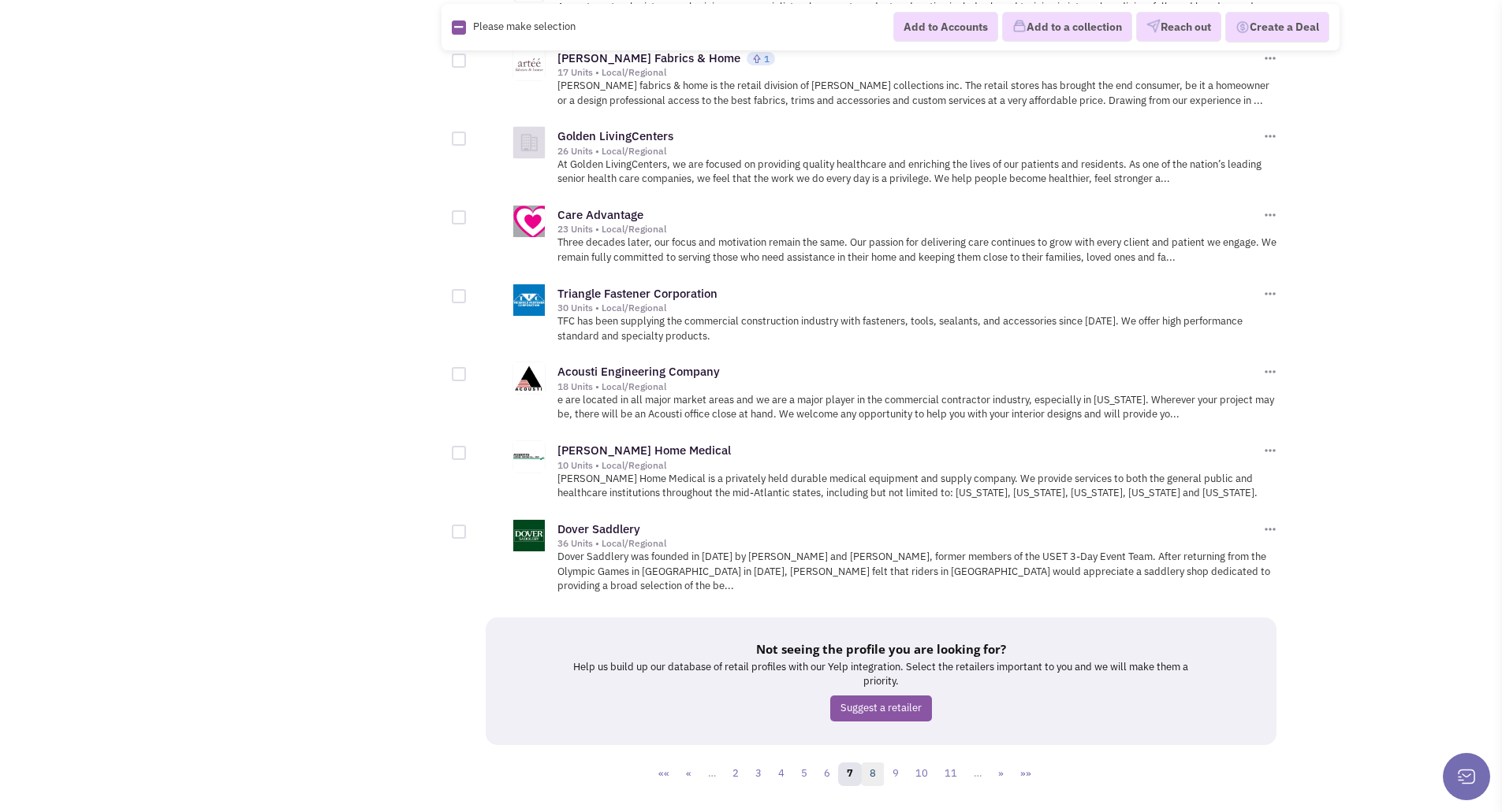
click at [873, 763] on link "8" at bounding box center [873, 774] width 24 height 24
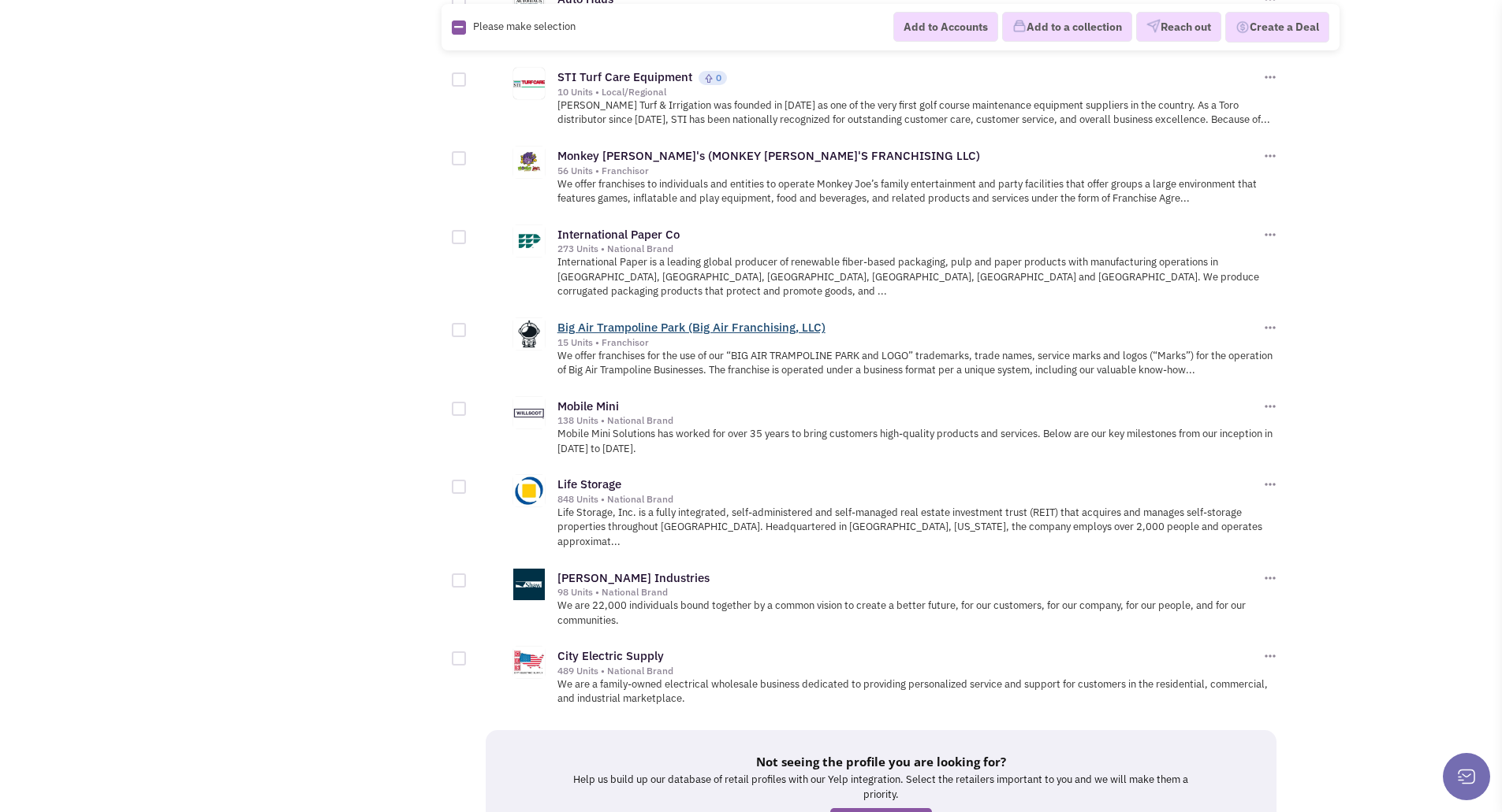
scroll to position [1680, 0]
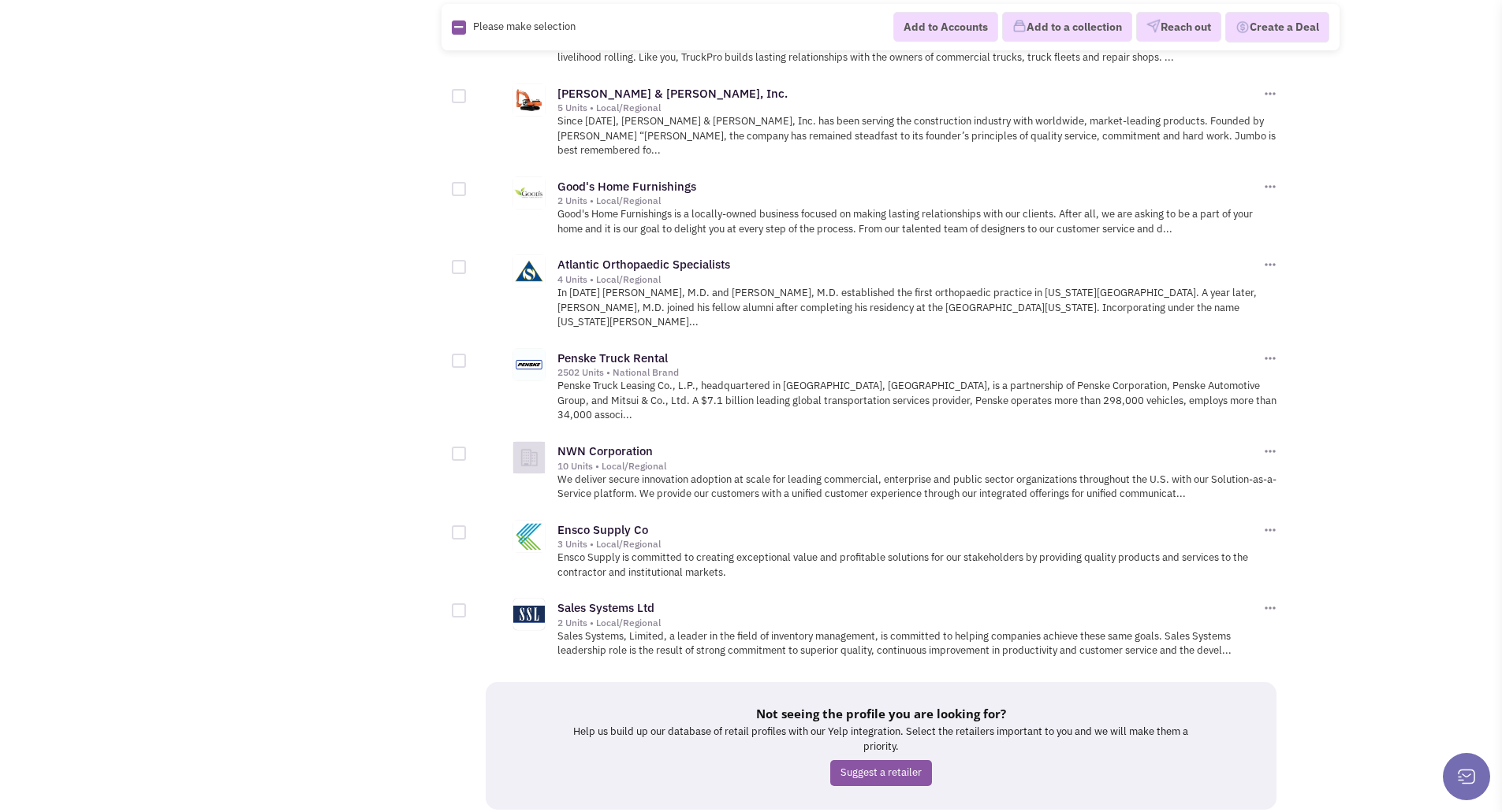
scroll to position [1638, 0]
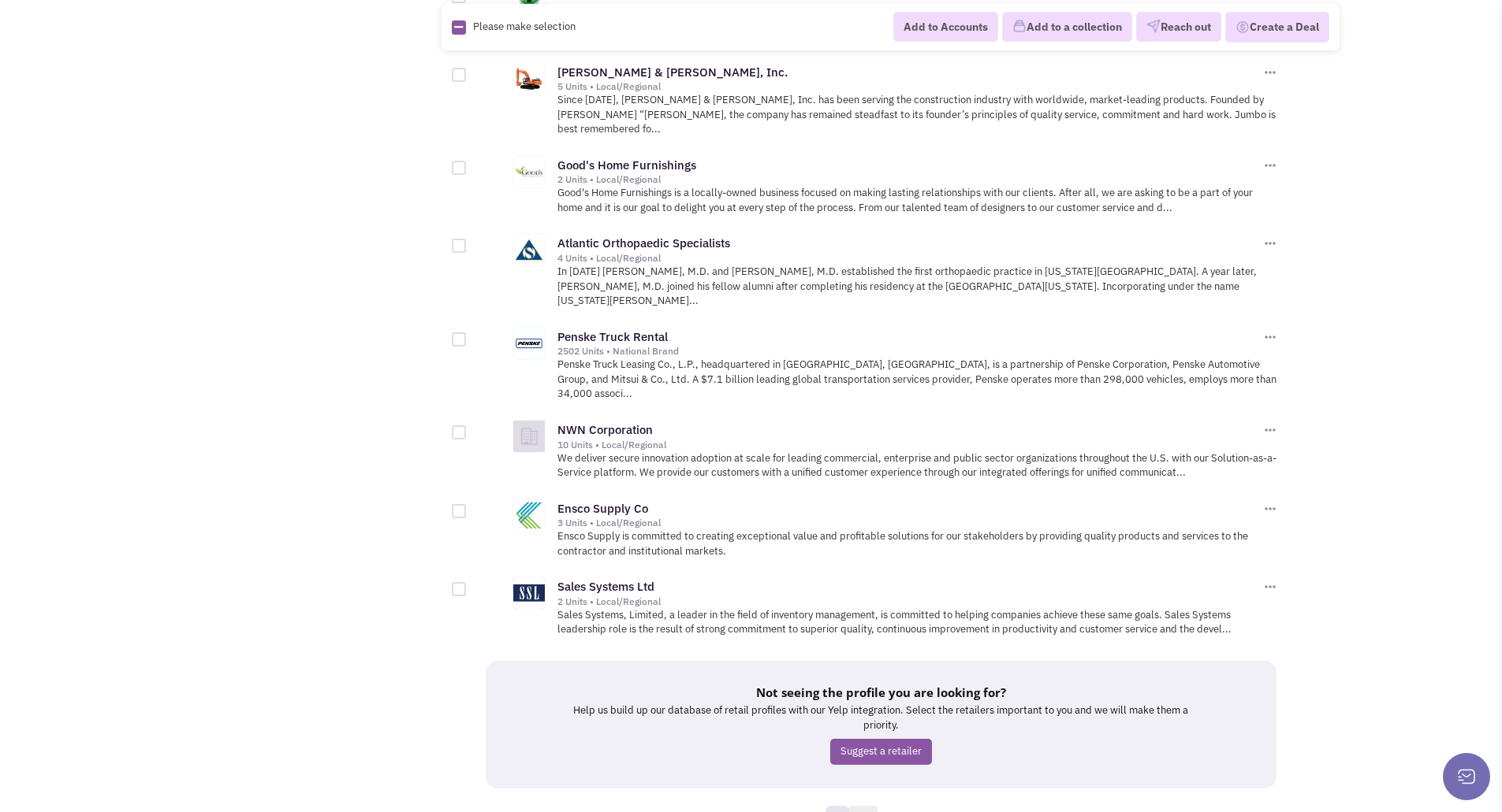
click at [870, 806] on link "10" at bounding box center [863, 818] width 30 height 24
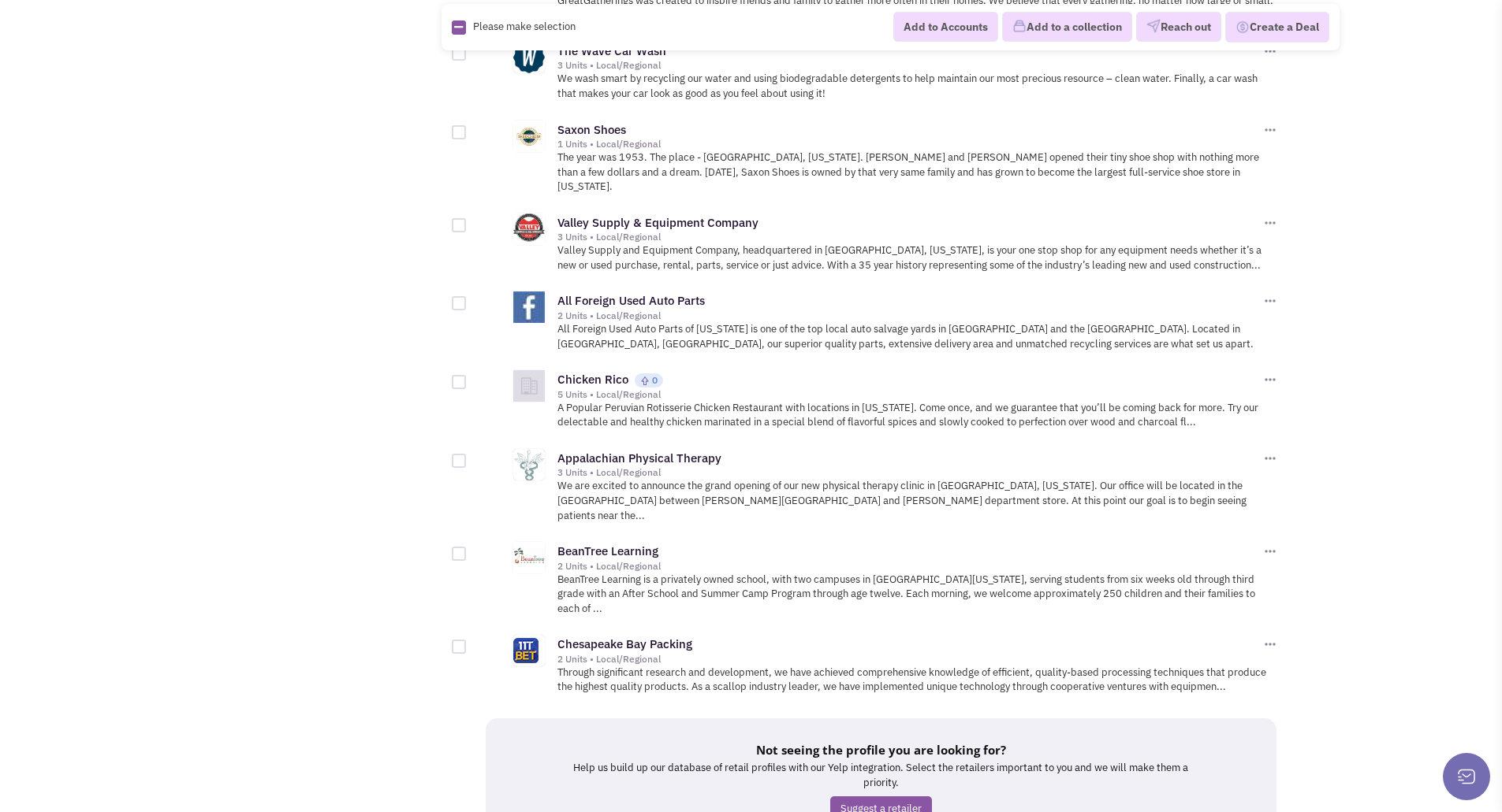
scroll to position [1624, 0]
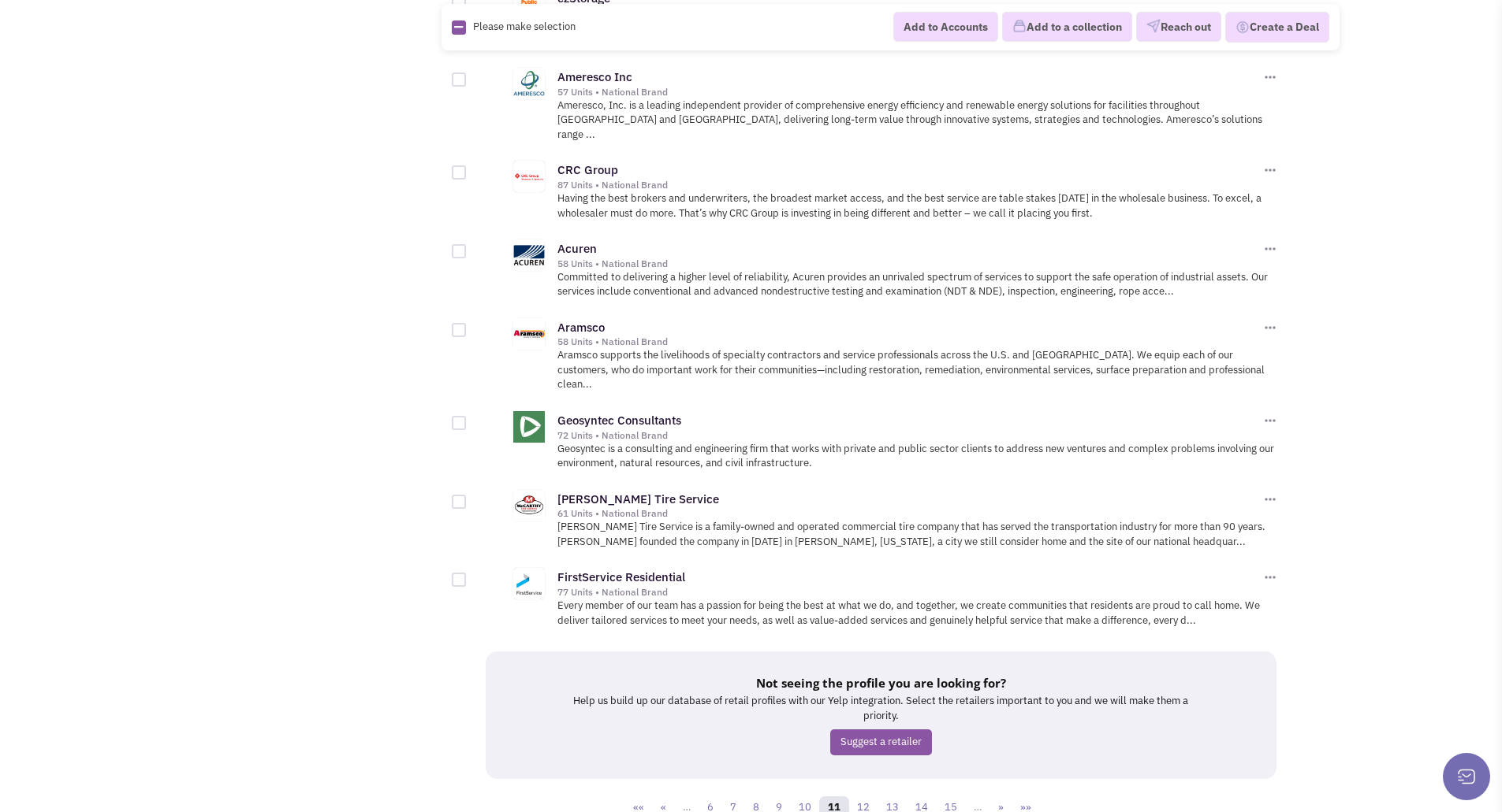
scroll to position [1581, 0]
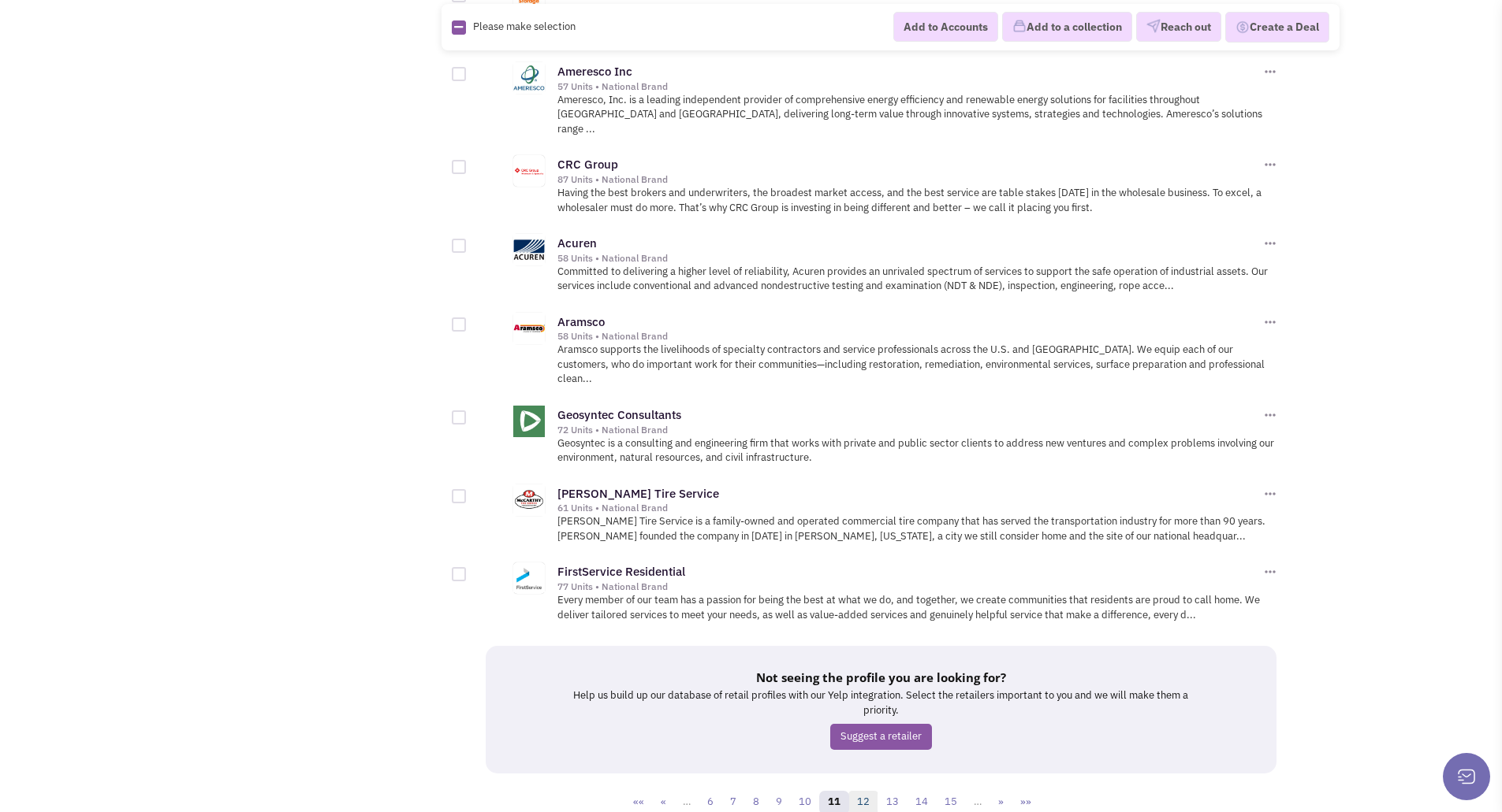
click at [863, 792] on link "12" at bounding box center [863, 803] width 30 height 24
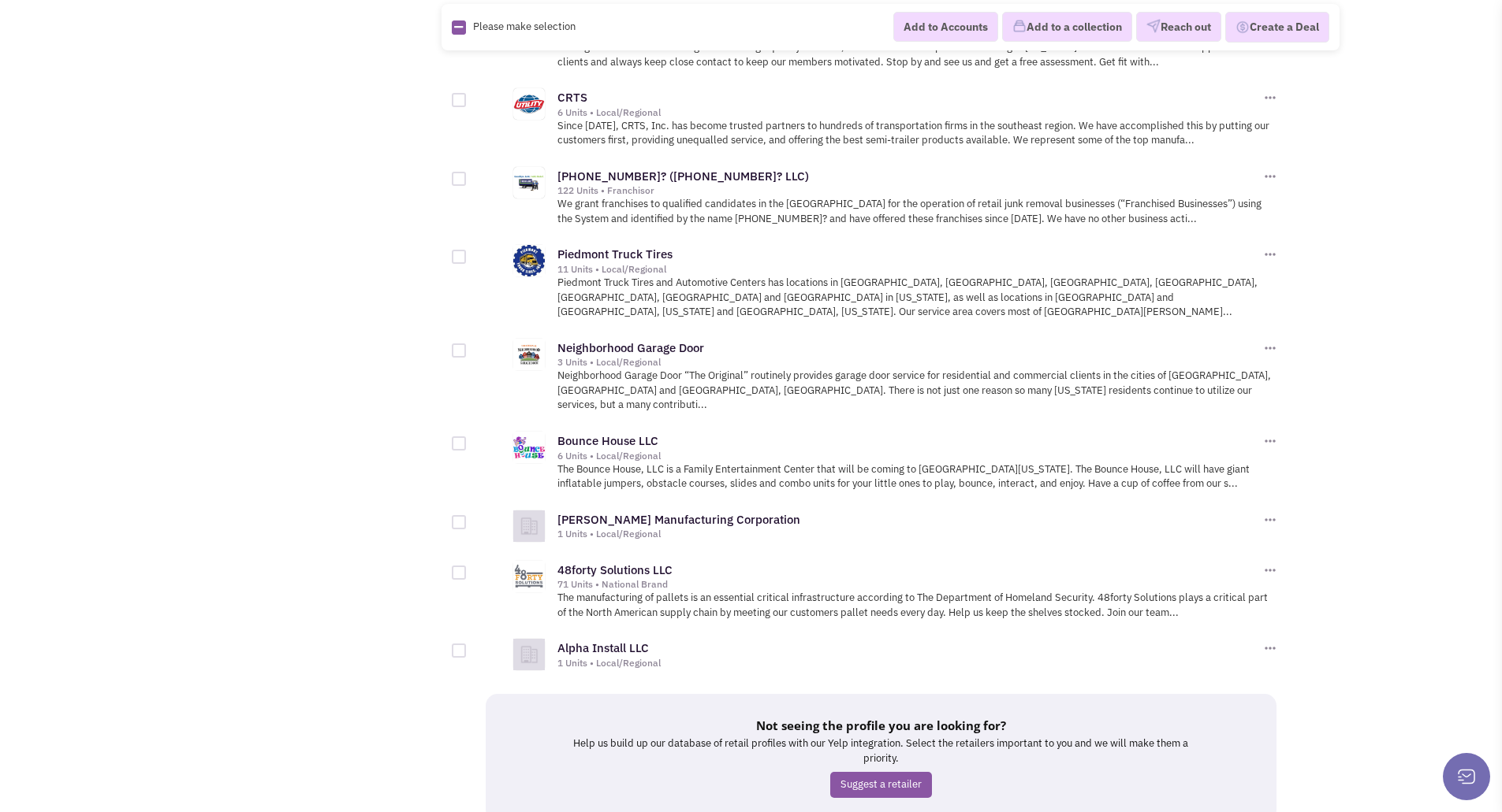
scroll to position [1595, 0]
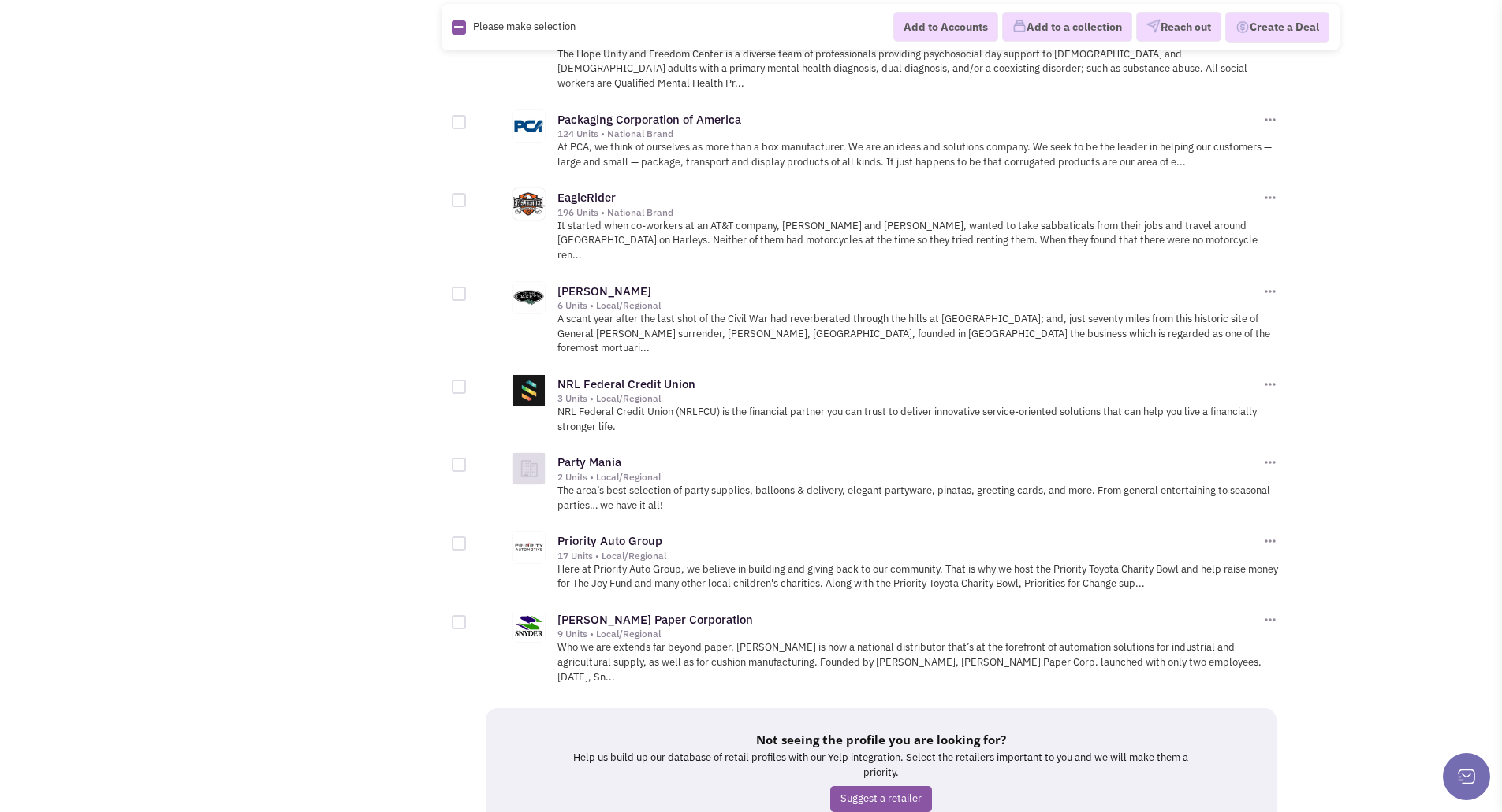
scroll to position [1567, 0]
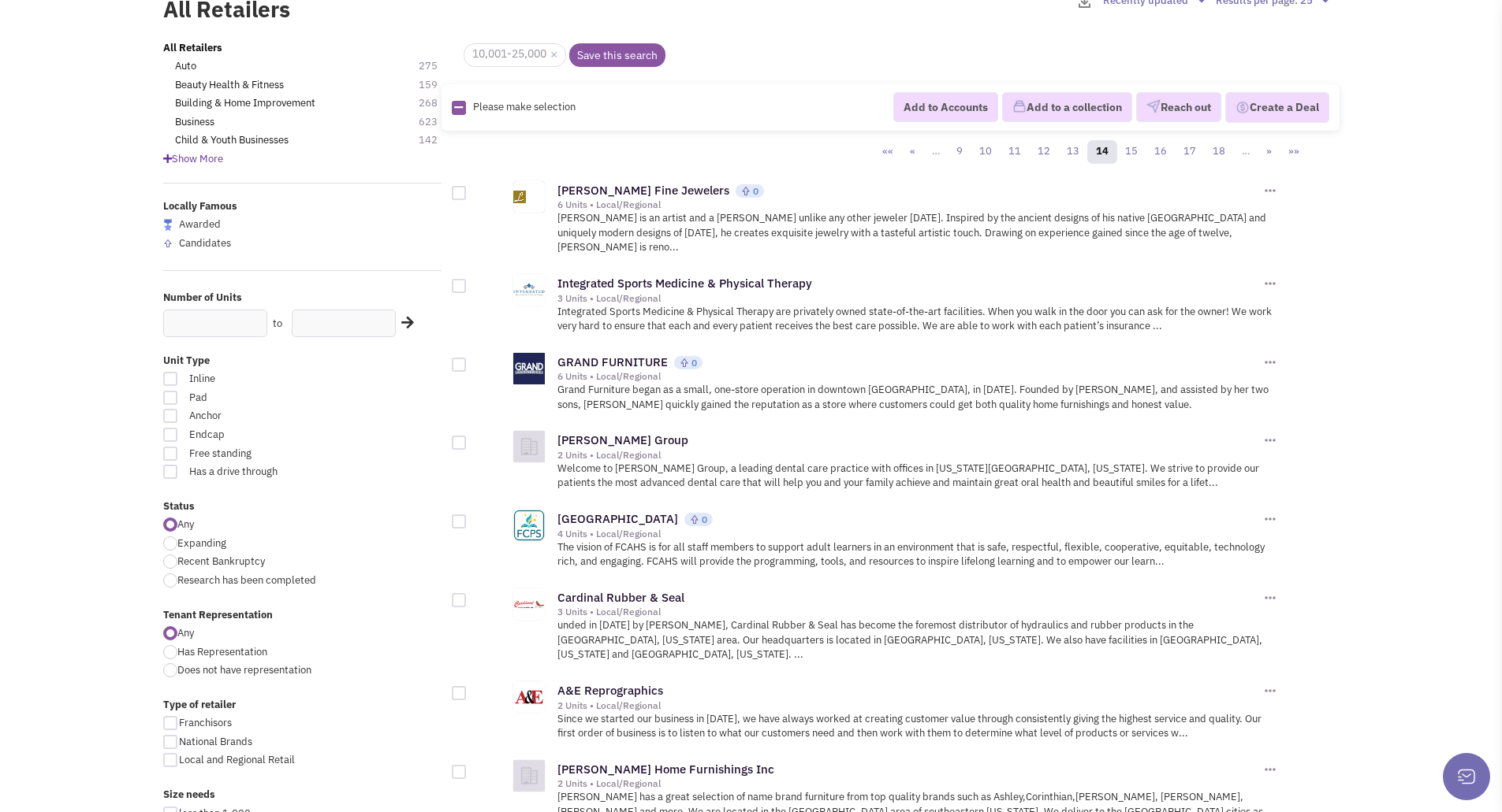
scroll to position [183, 0]
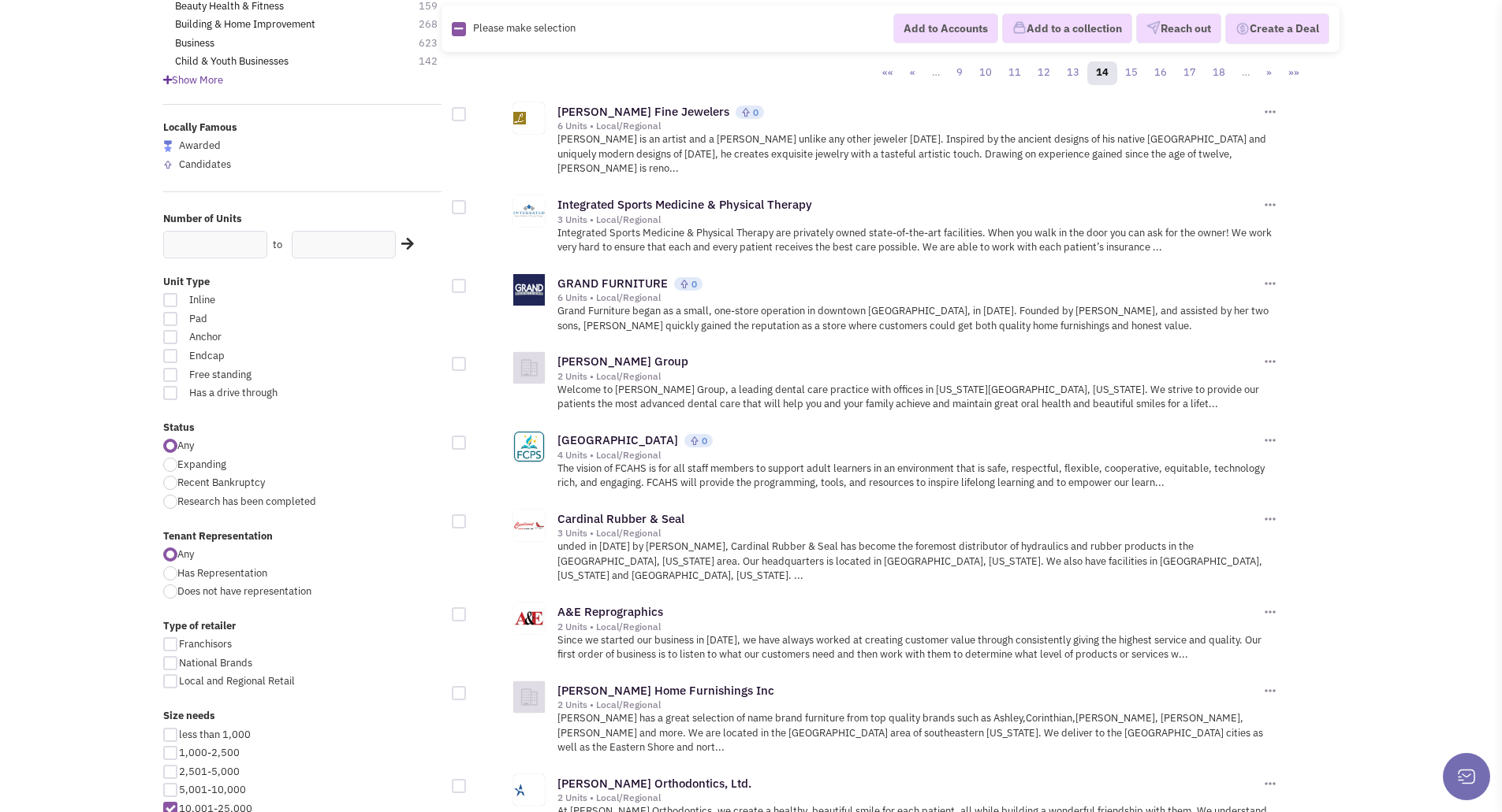
click at [172, 465] on div at bounding box center [170, 465] width 15 height 14
click at [178, 465] on input "Expanding" at bounding box center [183, 466] width 10 height 10
radio input "true"
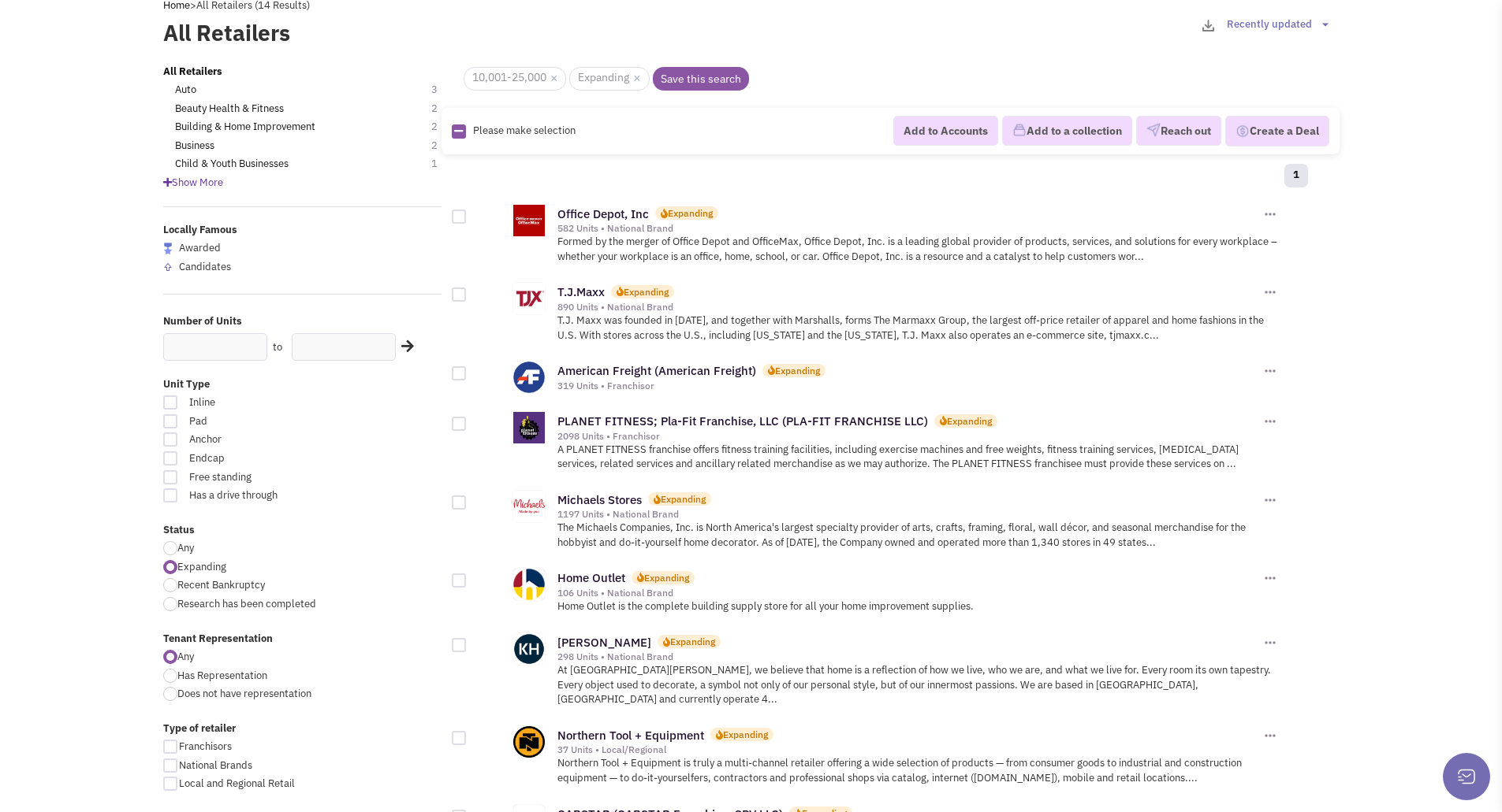
scroll to position [158, 0]
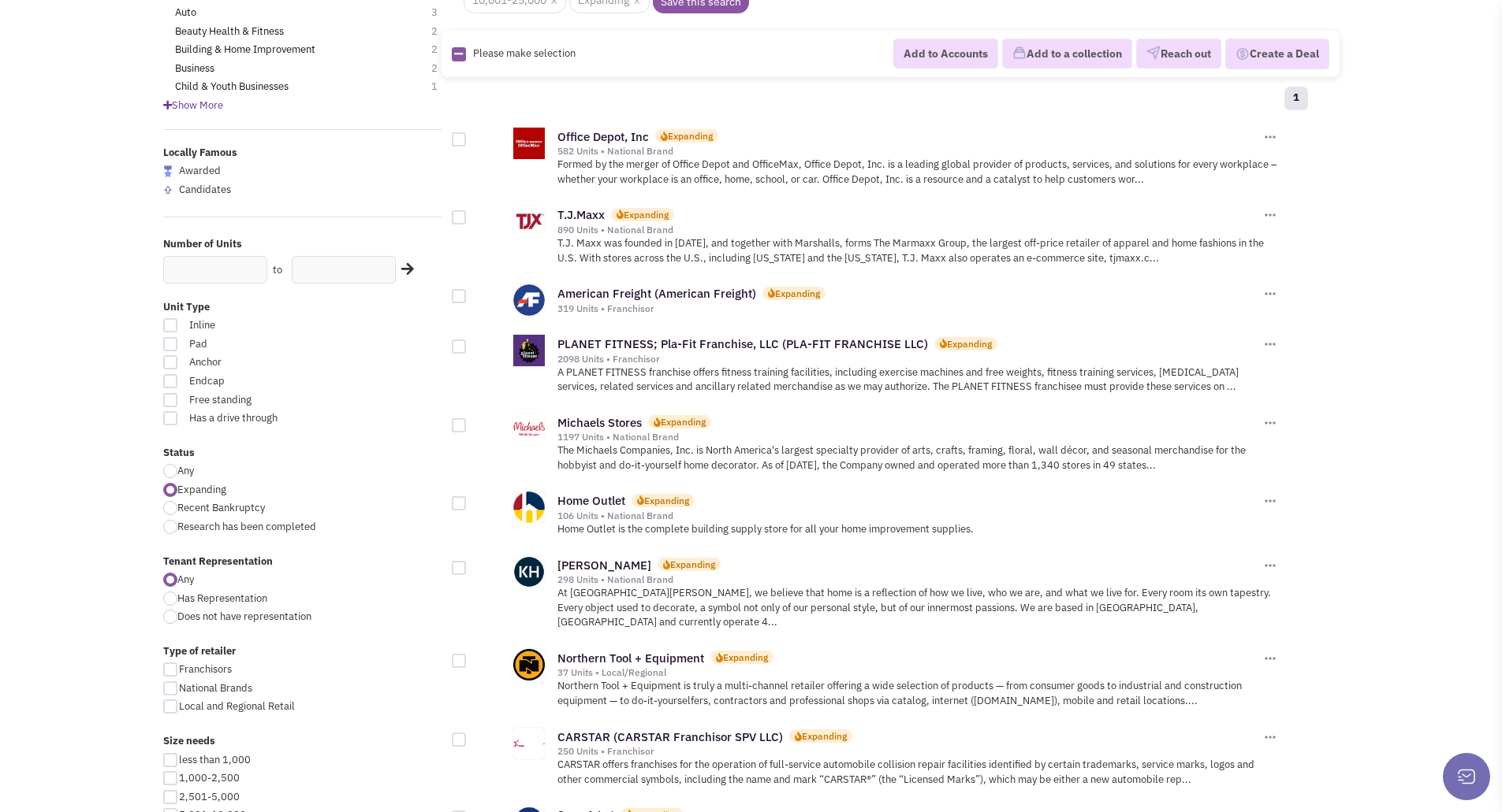
click at [169, 328] on div at bounding box center [170, 325] width 15 height 14
click at [354, 328] on input "Inline" at bounding box center [359, 327] width 10 height 10
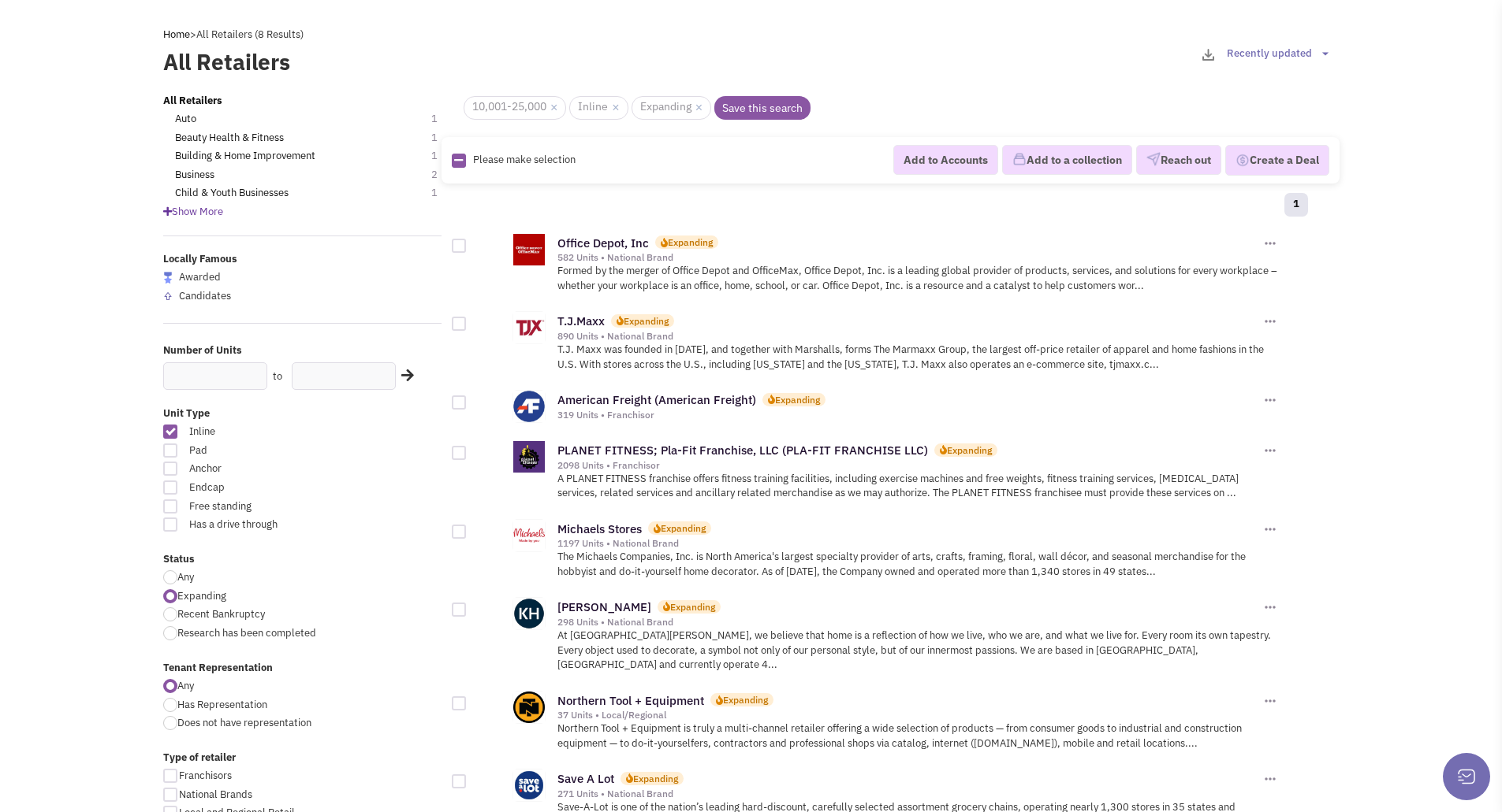
scroll to position [78, 0]
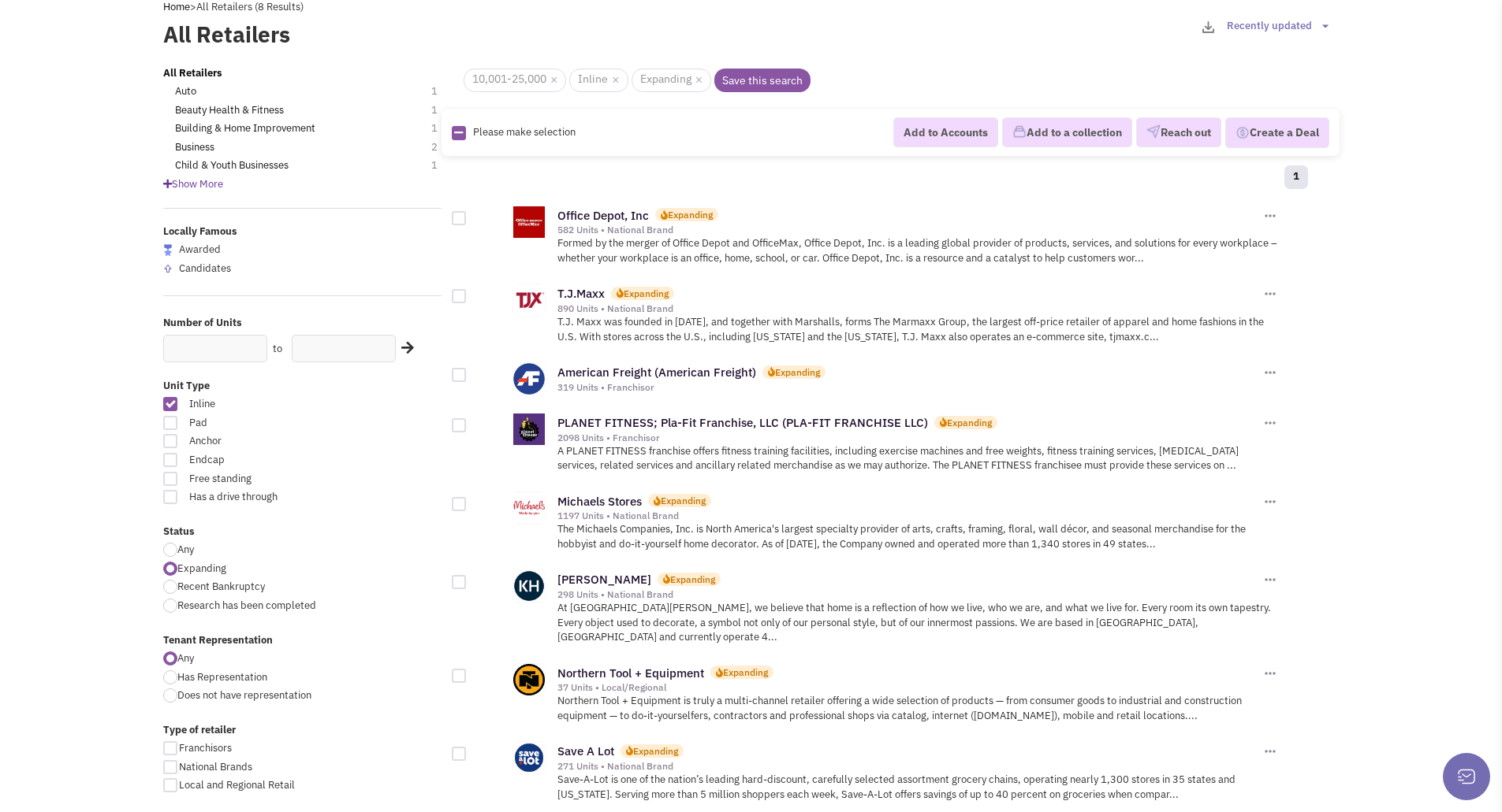
click at [169, 426] on div at bounding box center [170, 423] width 15 height 14
click at [354, 426] on input "Pad" at bounding box center [359, 424] width 10 height 10
checkbox input "true"
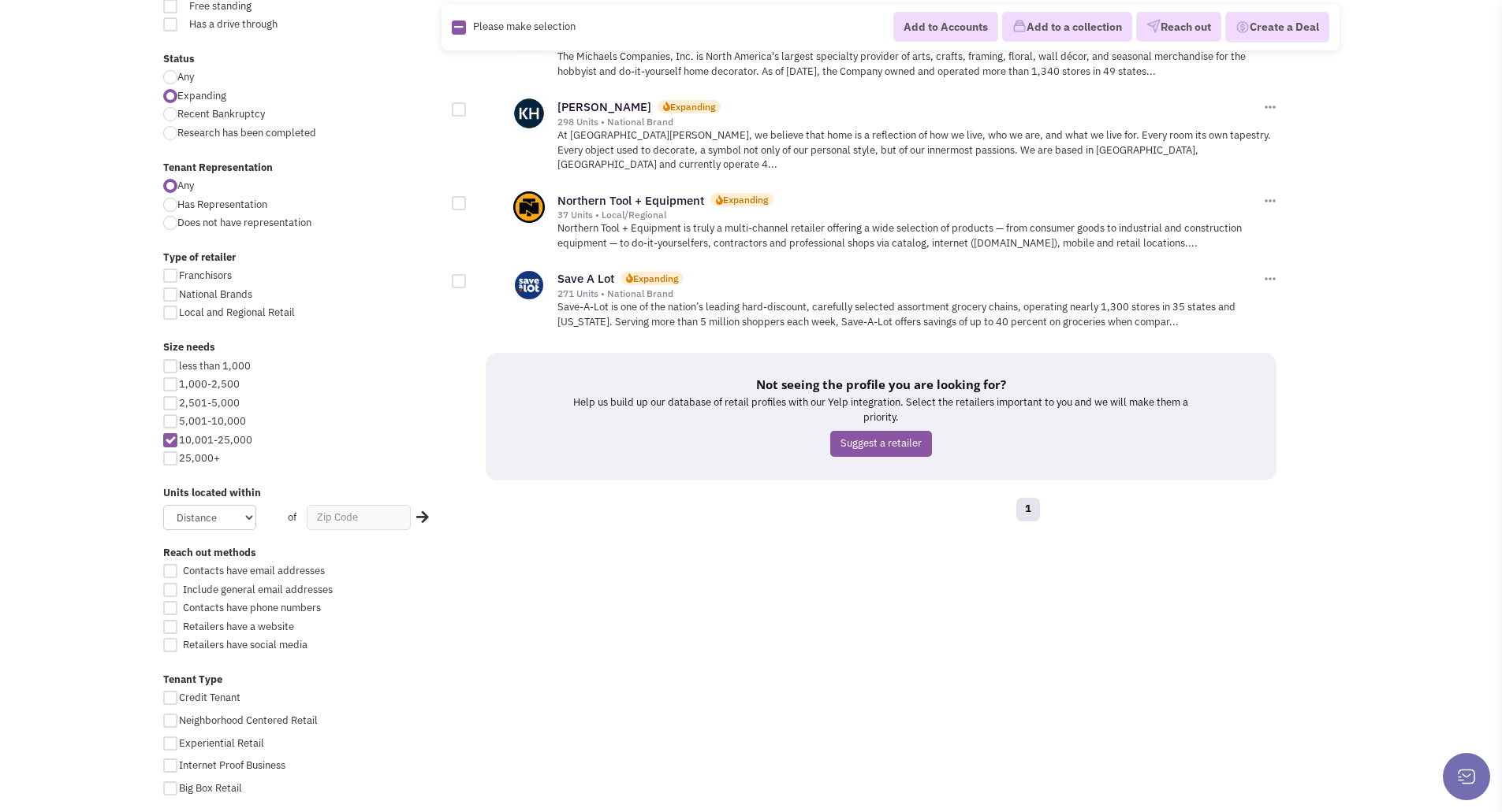
scroll to position [630, 0]
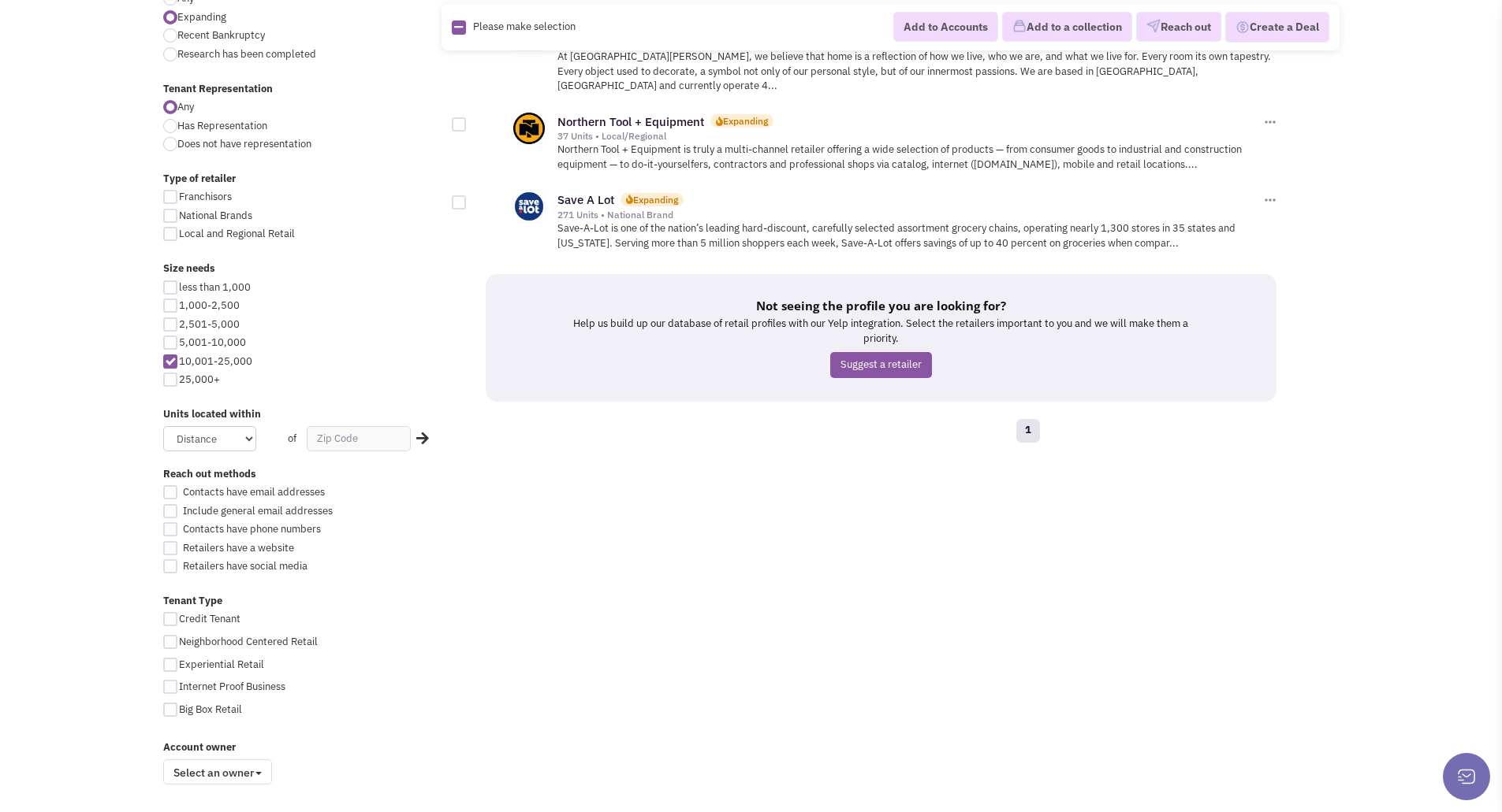
click at [173, 343] on div at bounding box center [170, 343] width 15 height 14
click at [179, 343] on input "5,001-10,000" at bounding box center [184, 344] width 10 height 10
checkbox input "true"
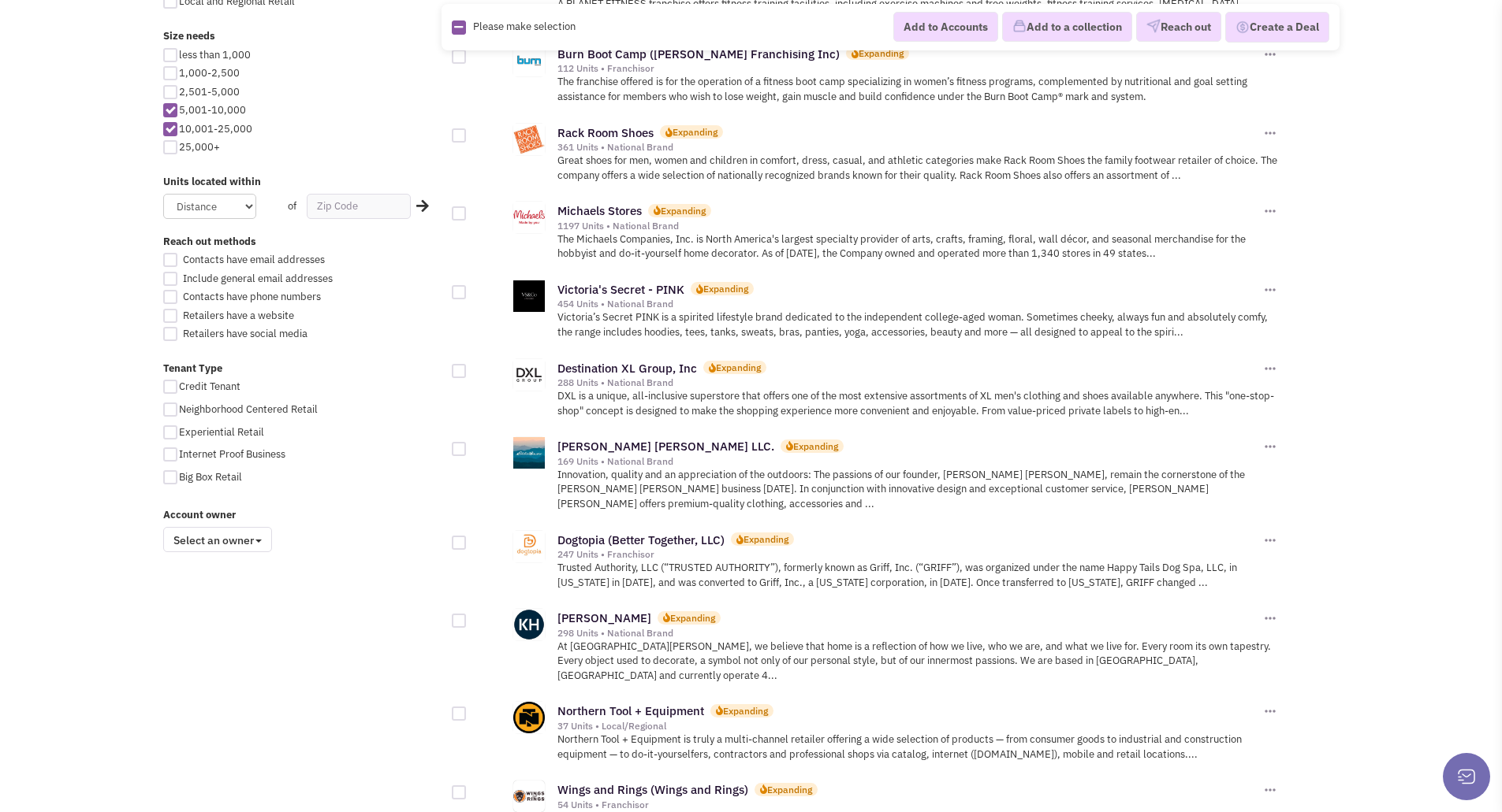
scroll to position [867, 0]
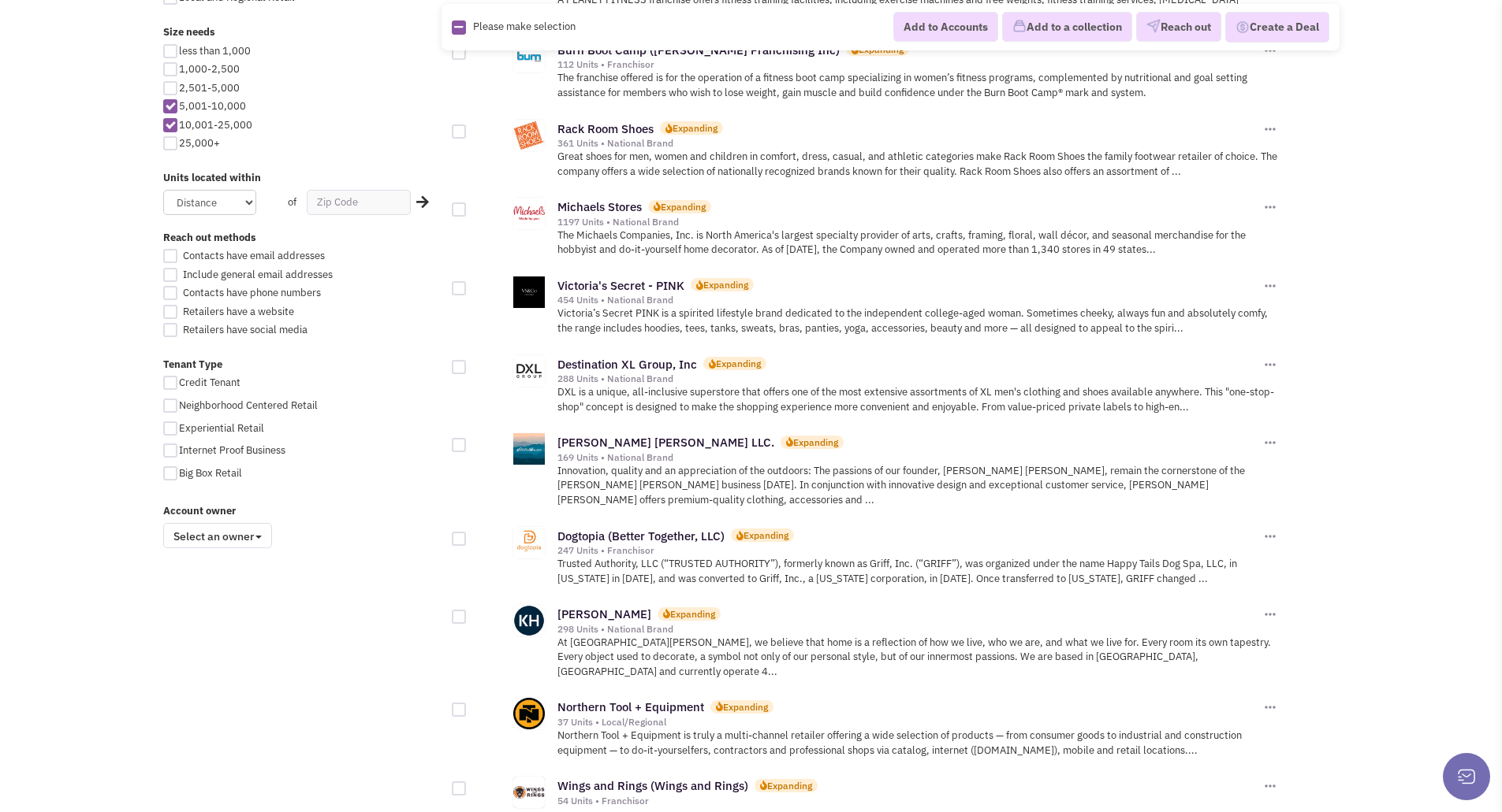
click at [174, 384] on div at bounding box center [170, 383] width 15 height 14
click at [179, 384] on input "Credit Tenant" at bounding box center [184, 384] width 10 height 10
checkbox input "true"
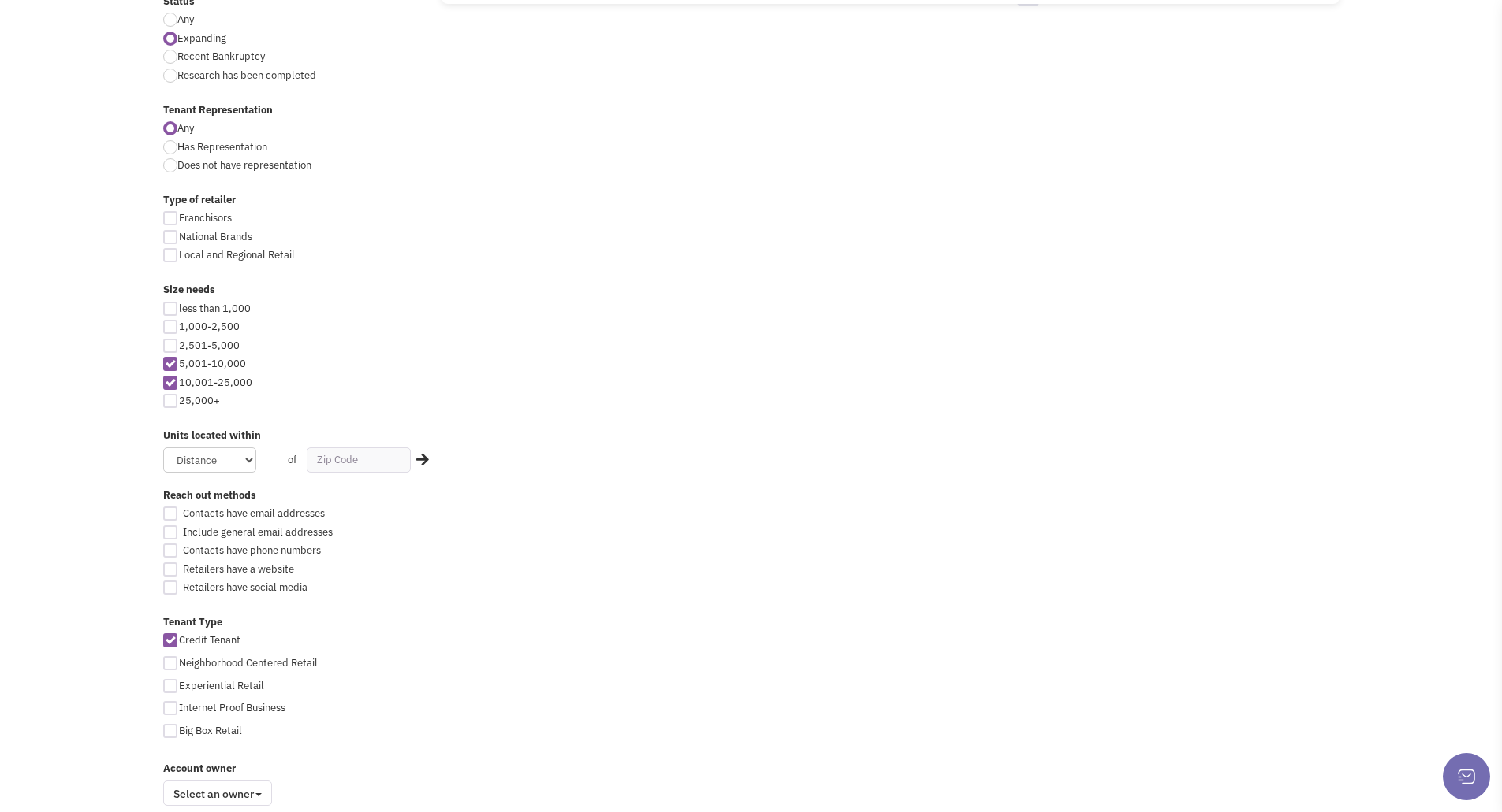
scroll to position [683, 0]
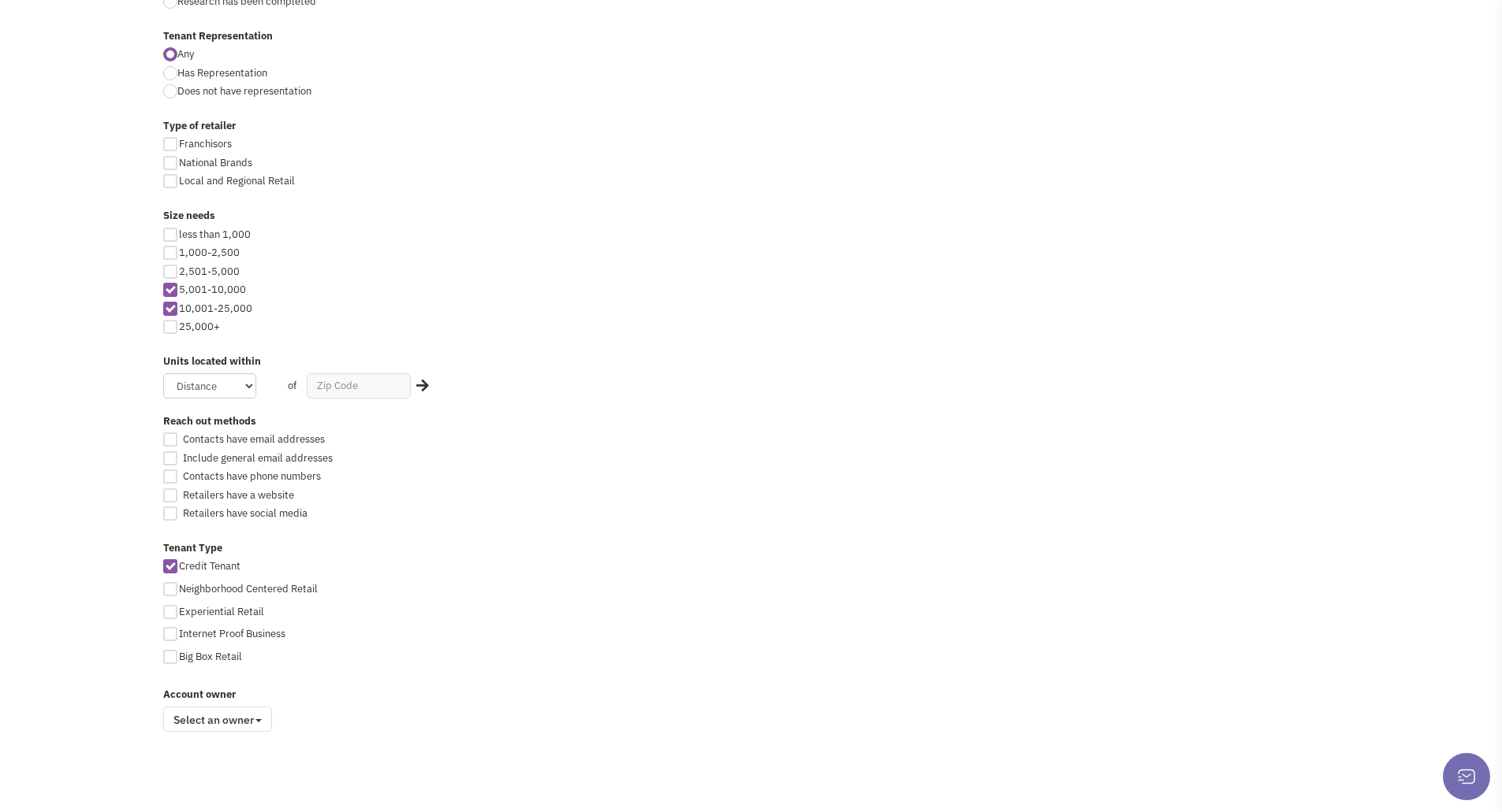
click at [171, 563] on div at bounding box center [170, 566] width 15 height 14
click at [179, 563] on input "Credit Tenant" at bounding box center [184, 568] width 10 height 10
checkbox input "false"
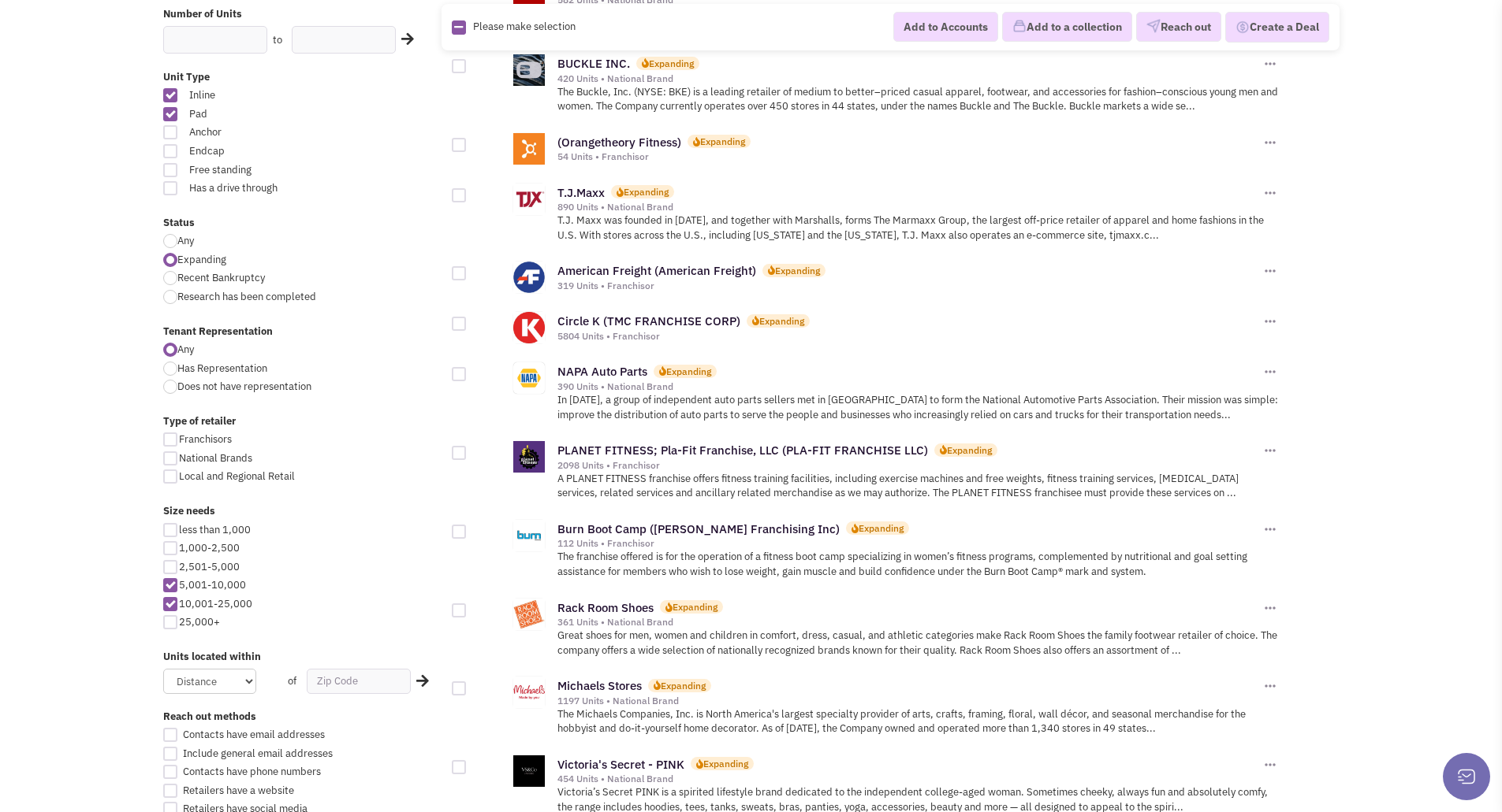
scroll to position [709, 0]
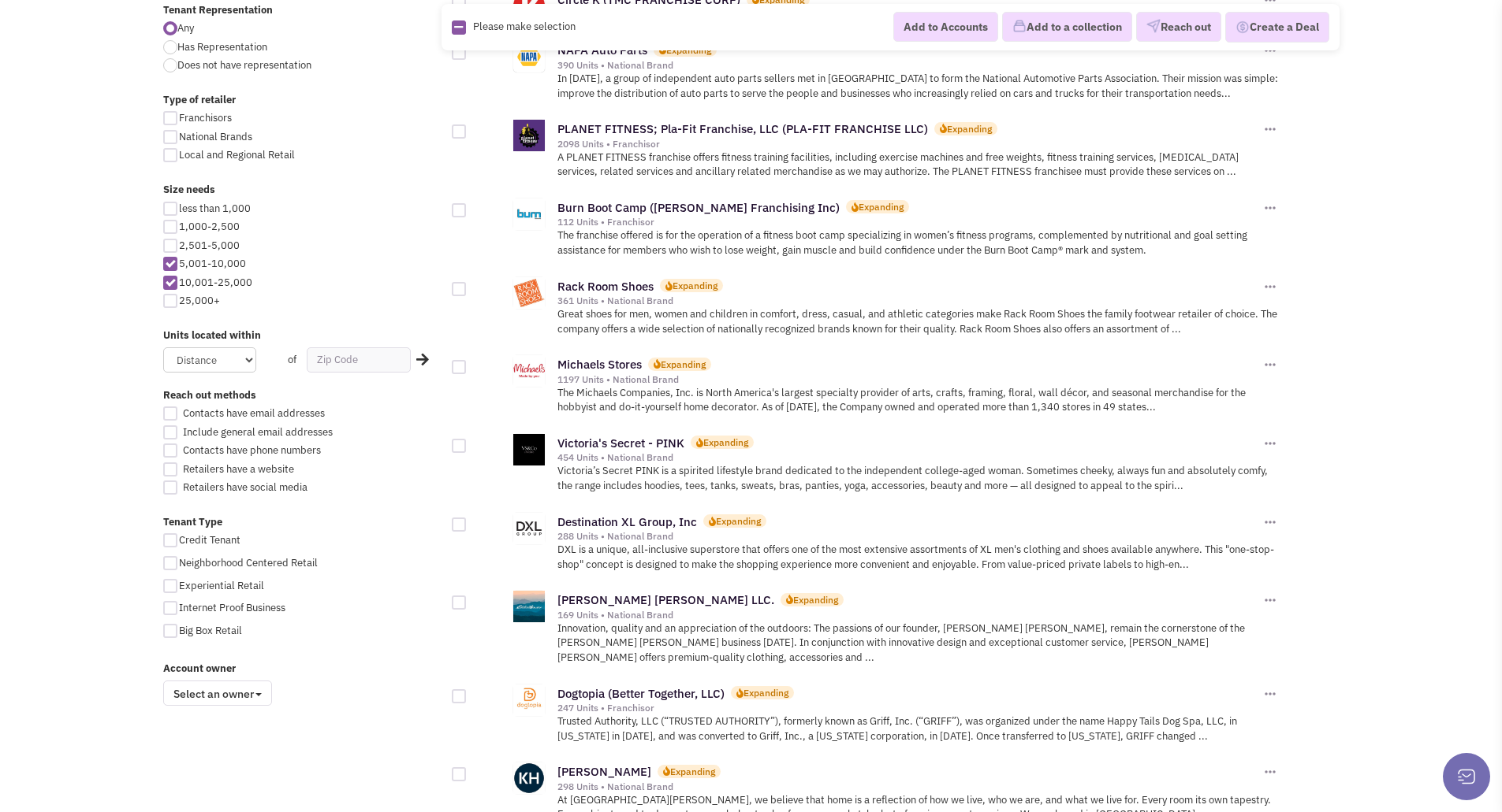
click at [171, 561] on div at bounding box center [170, 563] width 15 height 14
click at [179, 561] on input "Neighborhood Centered Retail" at bounding box center [184, 565] width 10 height 10
checkbox input "true"
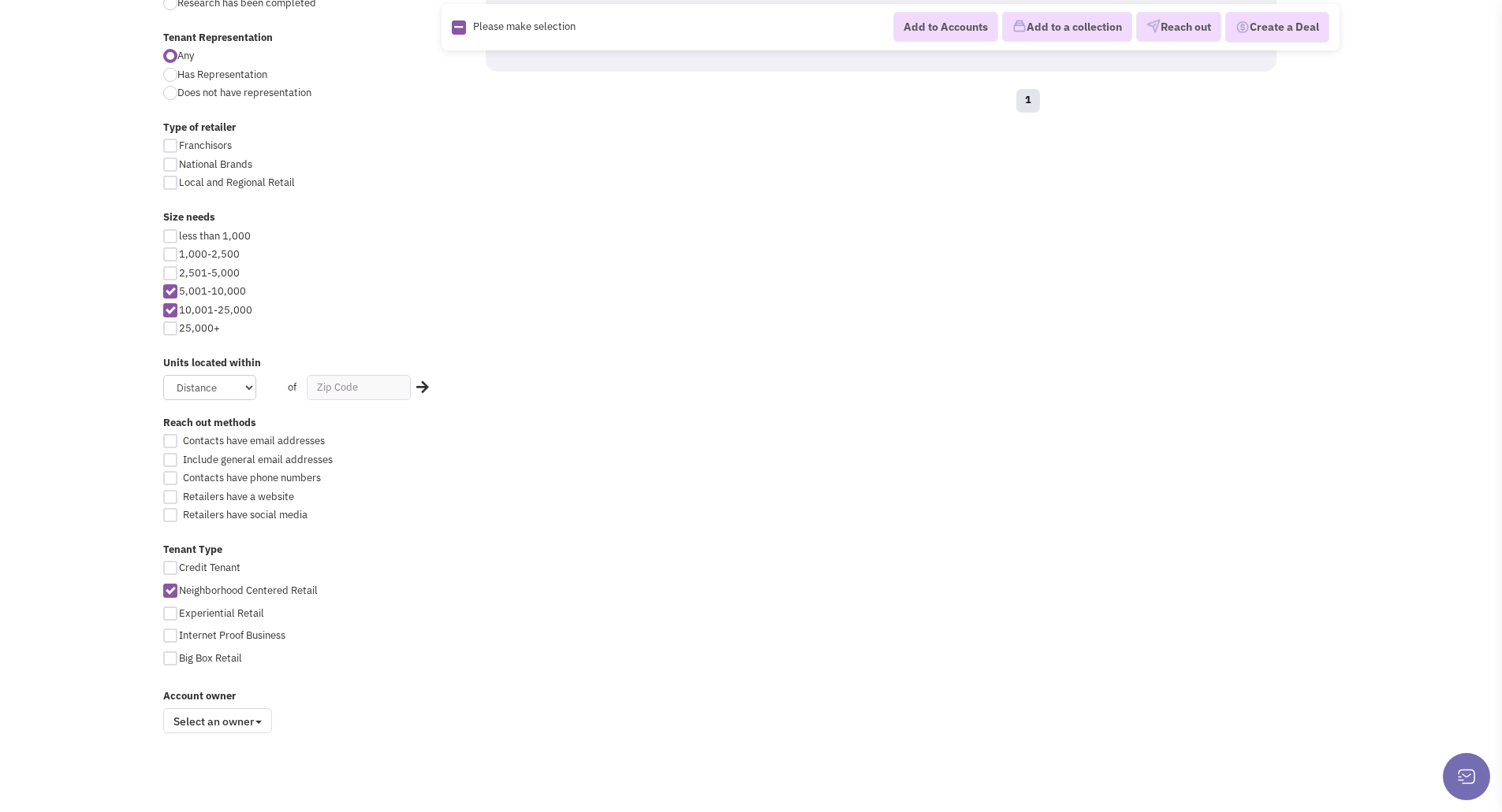
scroll to position [683, 0]
click at [173, 589] on div at bounding box center [170, 589] width 15 height 14
click at [179, 589] on input "Neighborhood Centered Retail" at bounding box center [184, 590] width 10 height 10
checkbox input "false"
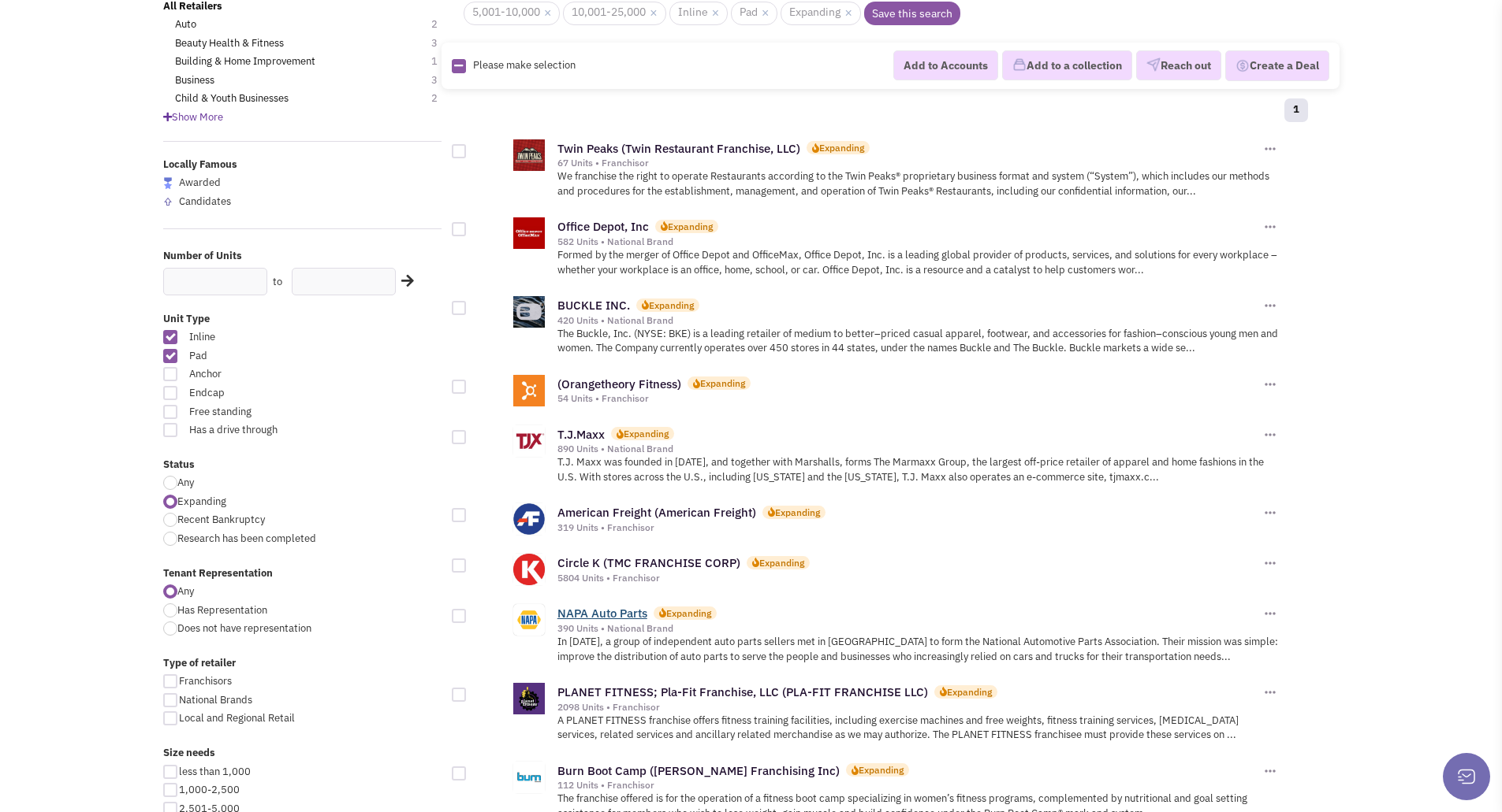
scroll to position [236, 0]
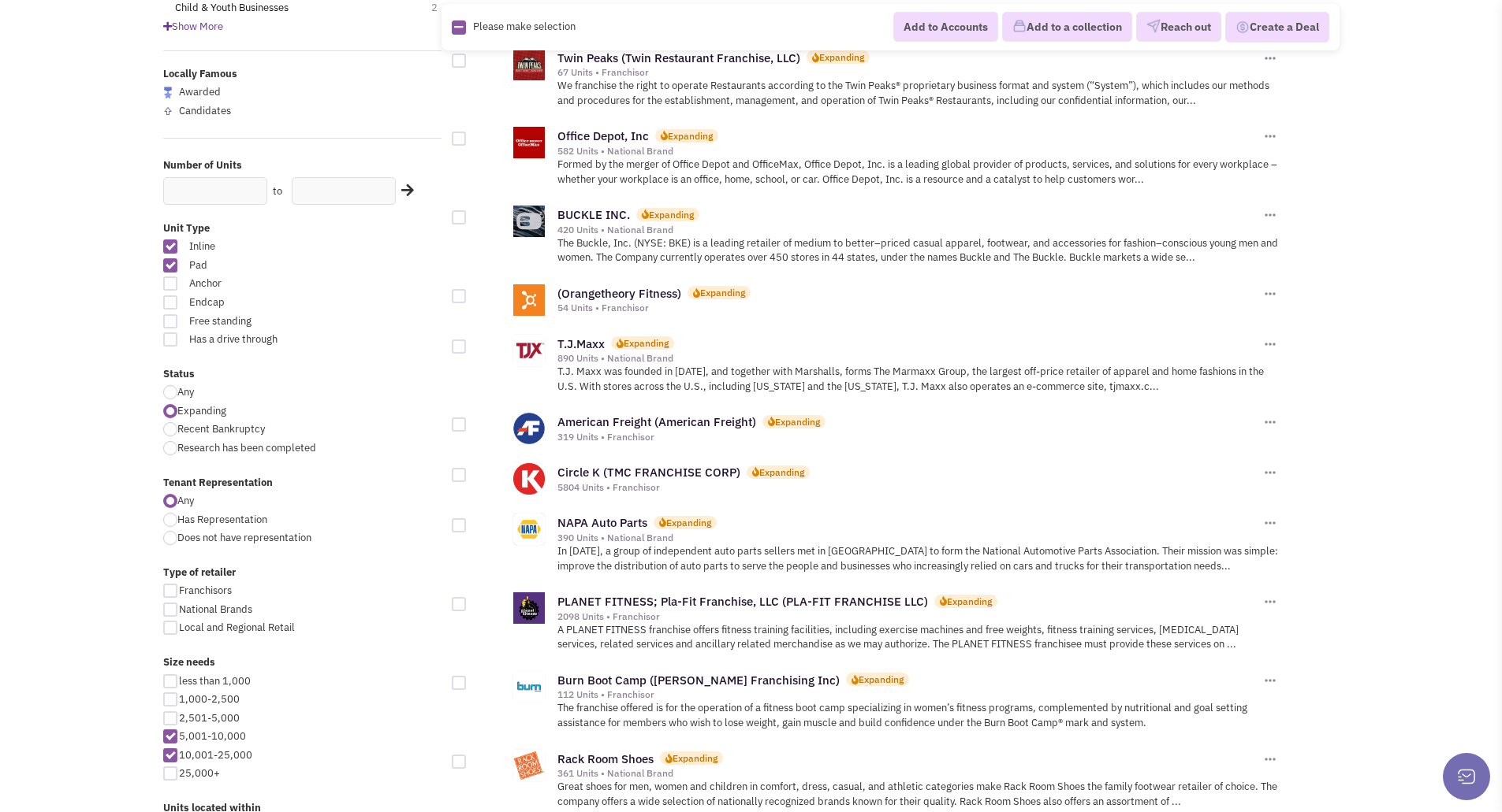
click at [171, 393] on div at bounding box center [170, 392] width 15 height 14
click at [178, 393] on input "Any" at bounding box center [183, 393] width 10 height 10
radio input "true"
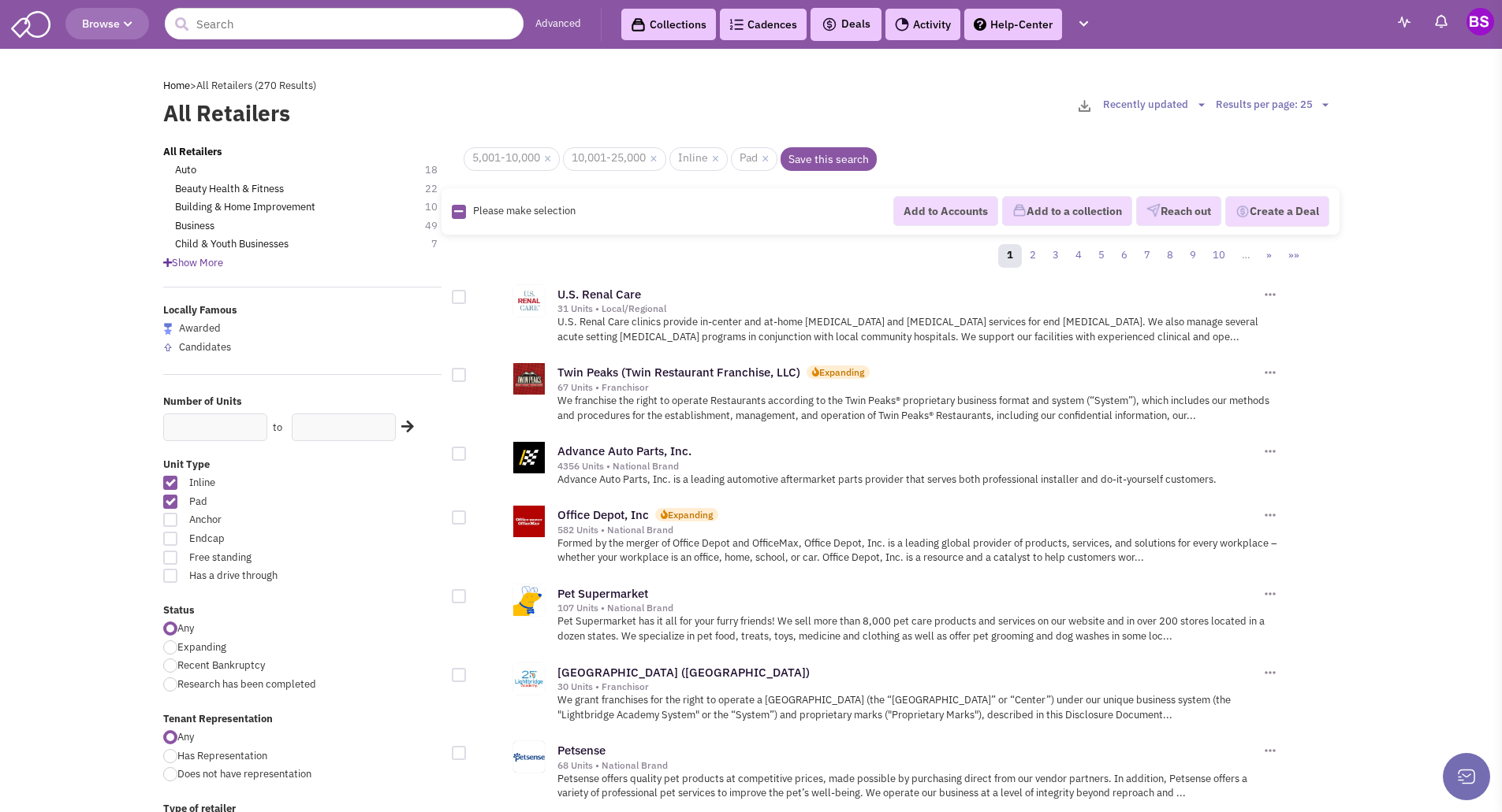
click at [173, 646] on div at bounding box center [170, 647] width 15 height 14
click at [178, 646] on input "Expanding" at bounding box center [183, 649] width 10 height 10
radio input "true"
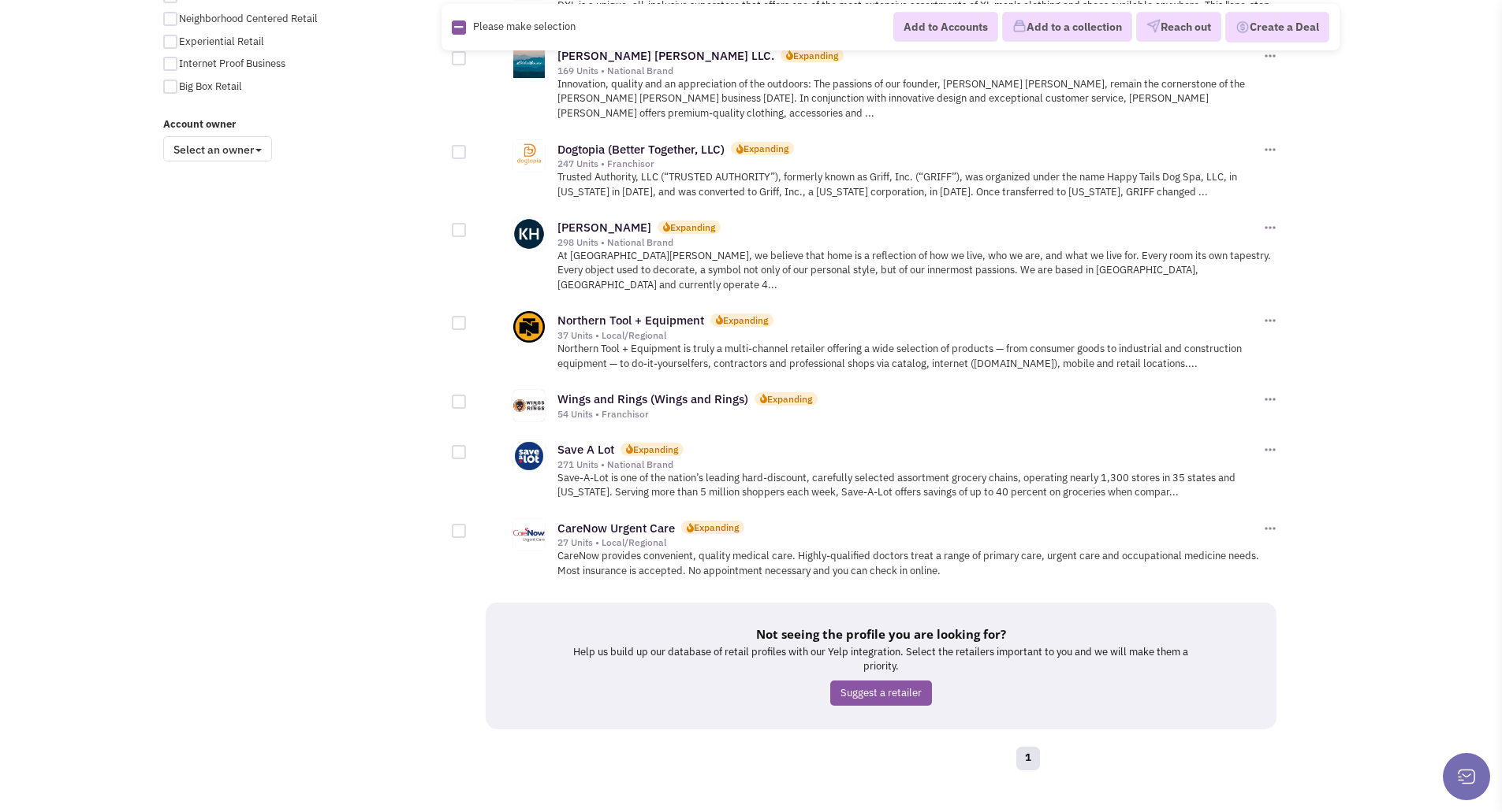
scroll to position [860, 0]
